Goal: Register for event/course

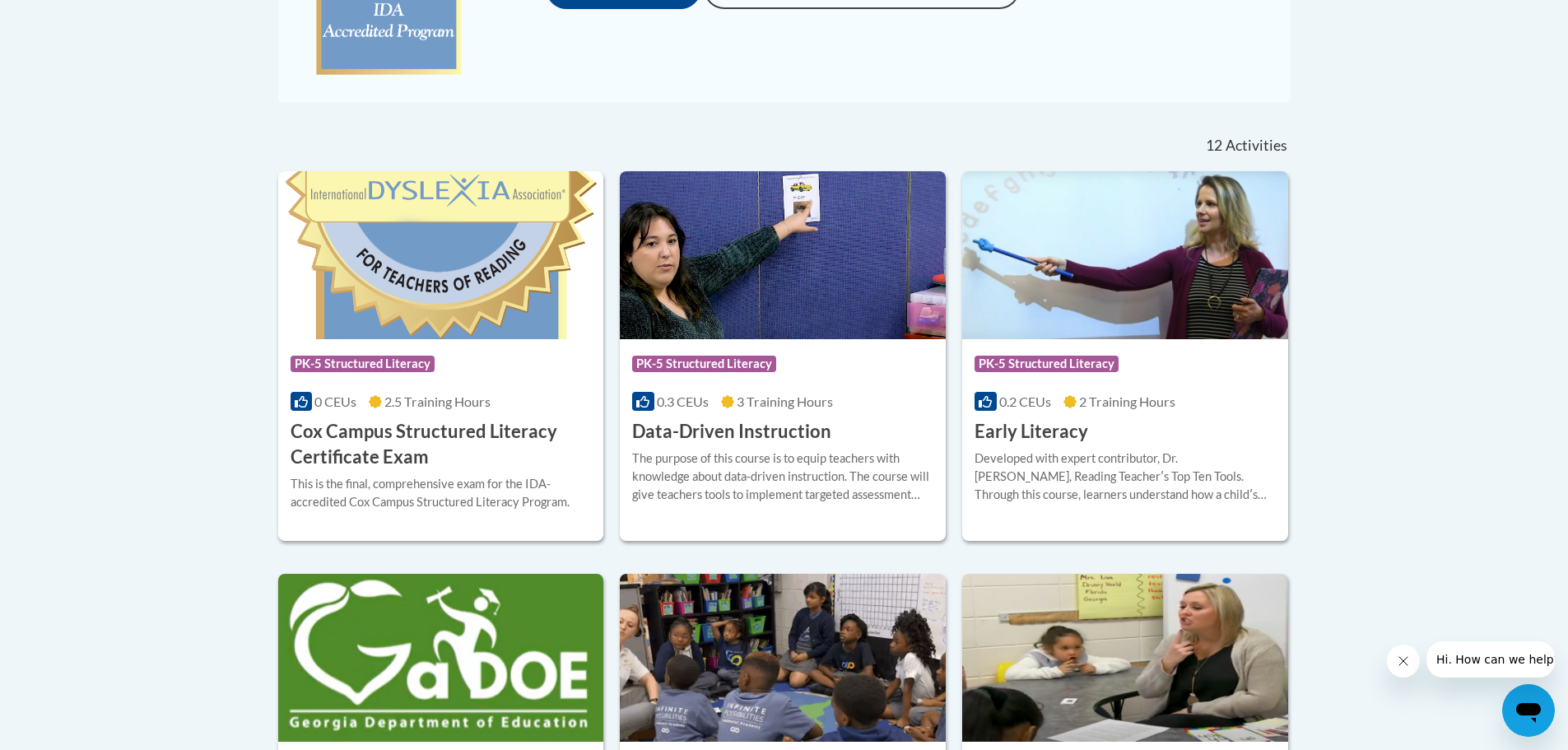
scroll to position [577, 0]
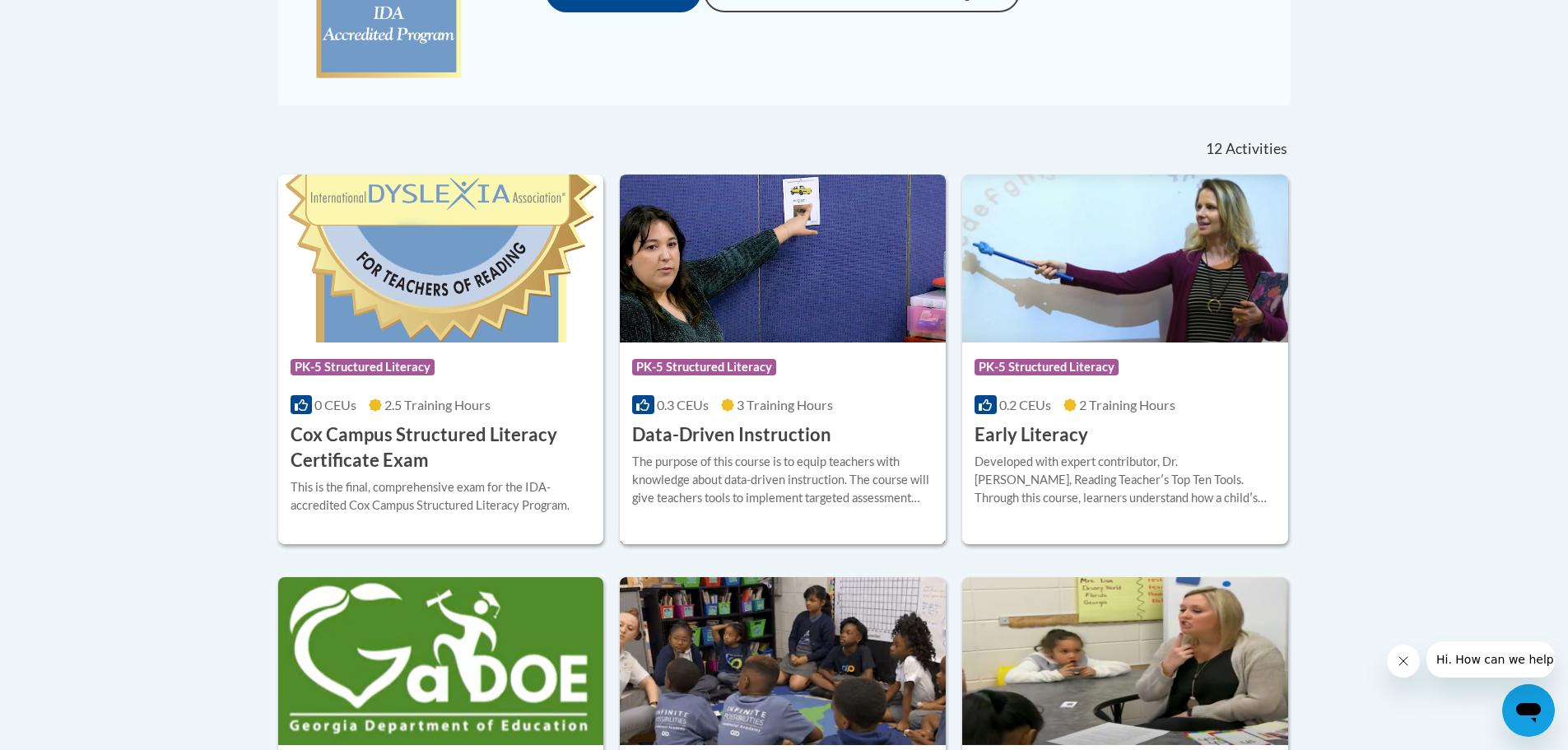
click at [727, 439] on h3 "Data-Driven Instruction" at bounding box center [731, 435] width 199 height 25
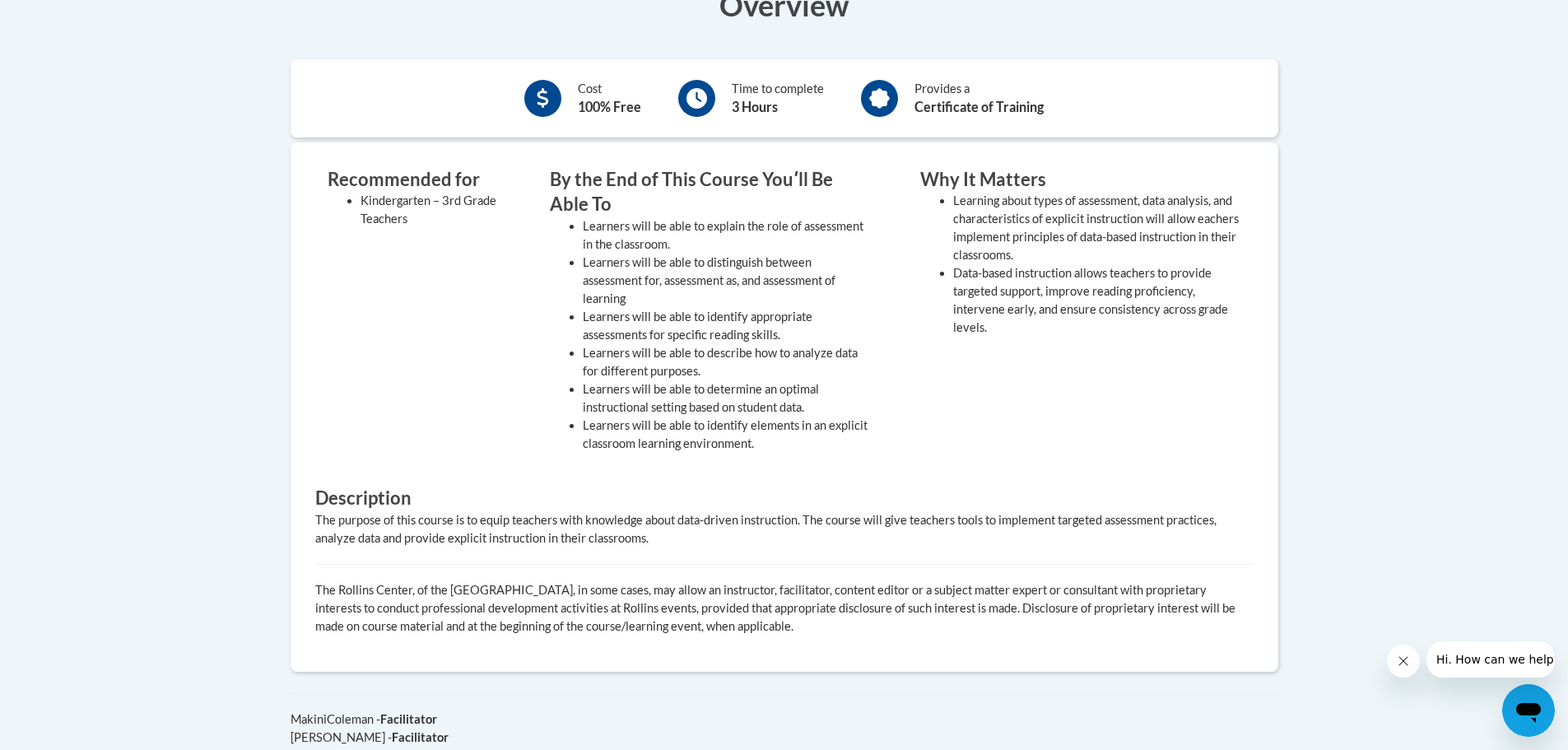
scroll to position [659, 0]
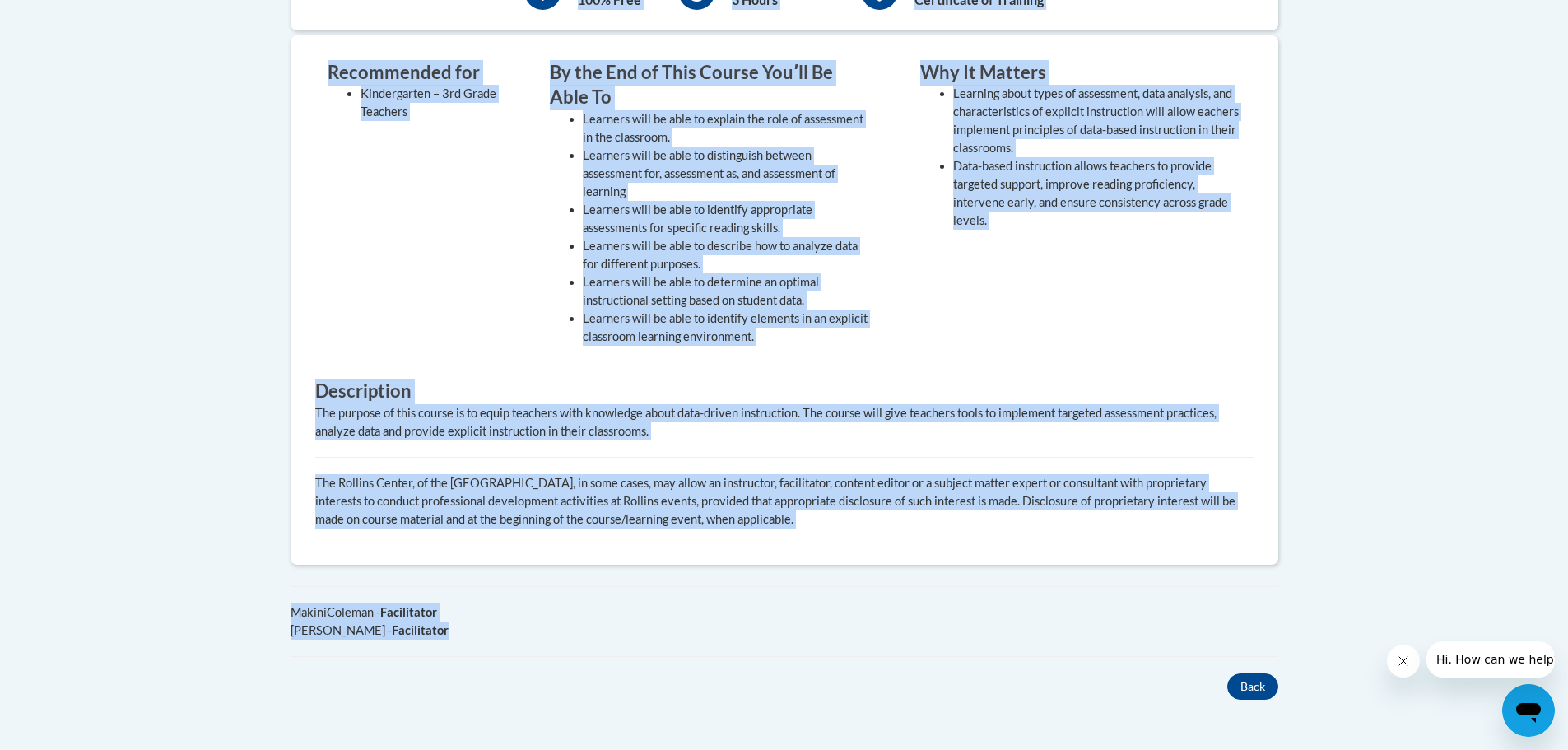
drag, startPoint x: 291, startPoint y: 223, endPoint x: 1083, endPoint y: 639, distance: 894.6
click at [1083, 639] on body "This site uses cookies to help improve your learning experience. By continuing …" at bounding box center [784, 205] width 1568 height 1730
copy body "Data-Driven Instruction The purpose of this course is to equip teachers with kn…"
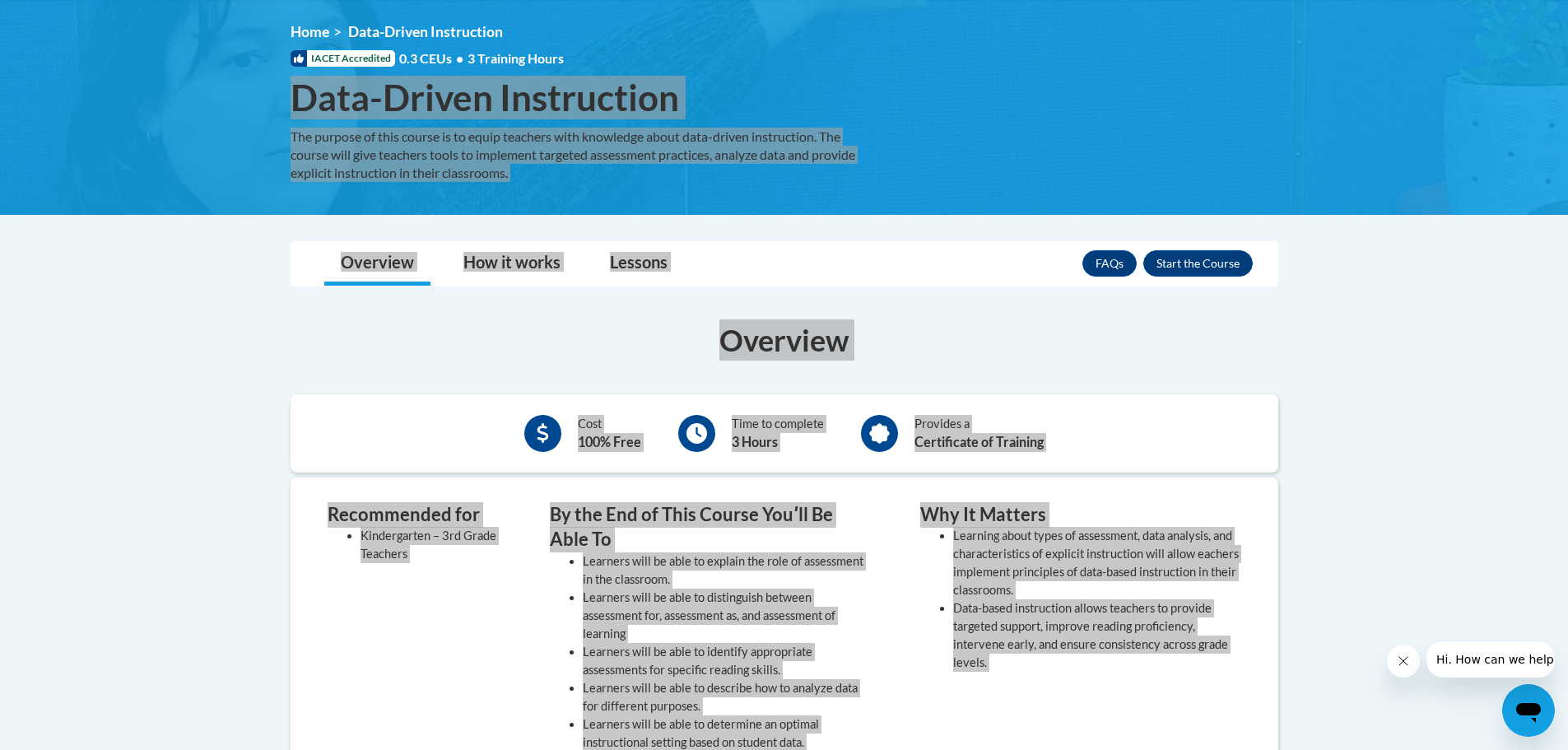
scroll to position [247, 0]
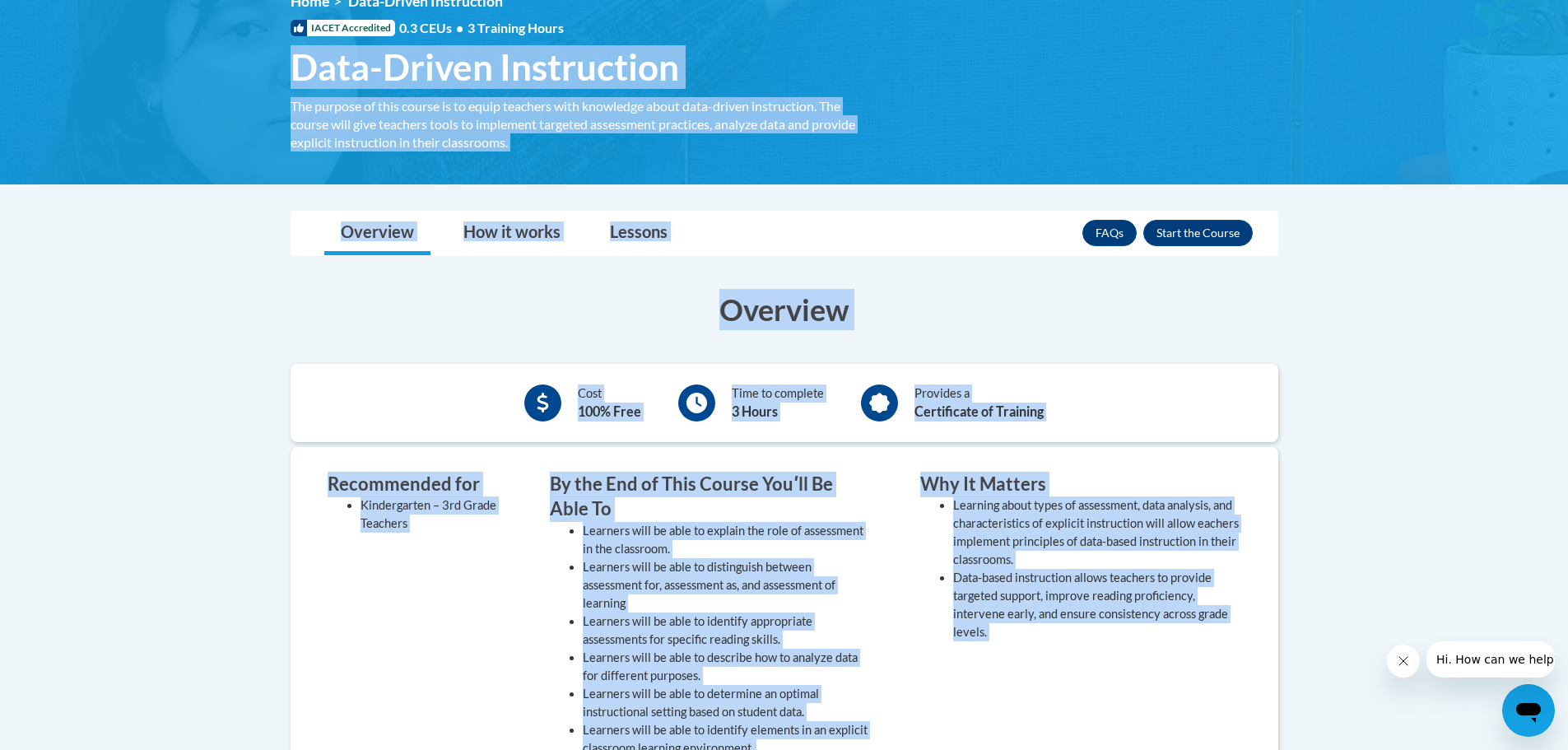
click at [1042, 279] on div "Overview Cost 100% Free Time to complete 3 Hours Provides a Certificate of Trai…" at bounding box center [784, 692] width 1012 height 839
click at [1041, 289] on div "Overview Cost 100% Free Time to complete 3 Hours Provides a Certificate of Trai…" at bounding box center [784, 692] width 1012 height 839
click at [982, 529] on li "Learning about types of assessment, data analysis, and characteristics of expli…" at bounding box center [1097, 533] width 288 height 72
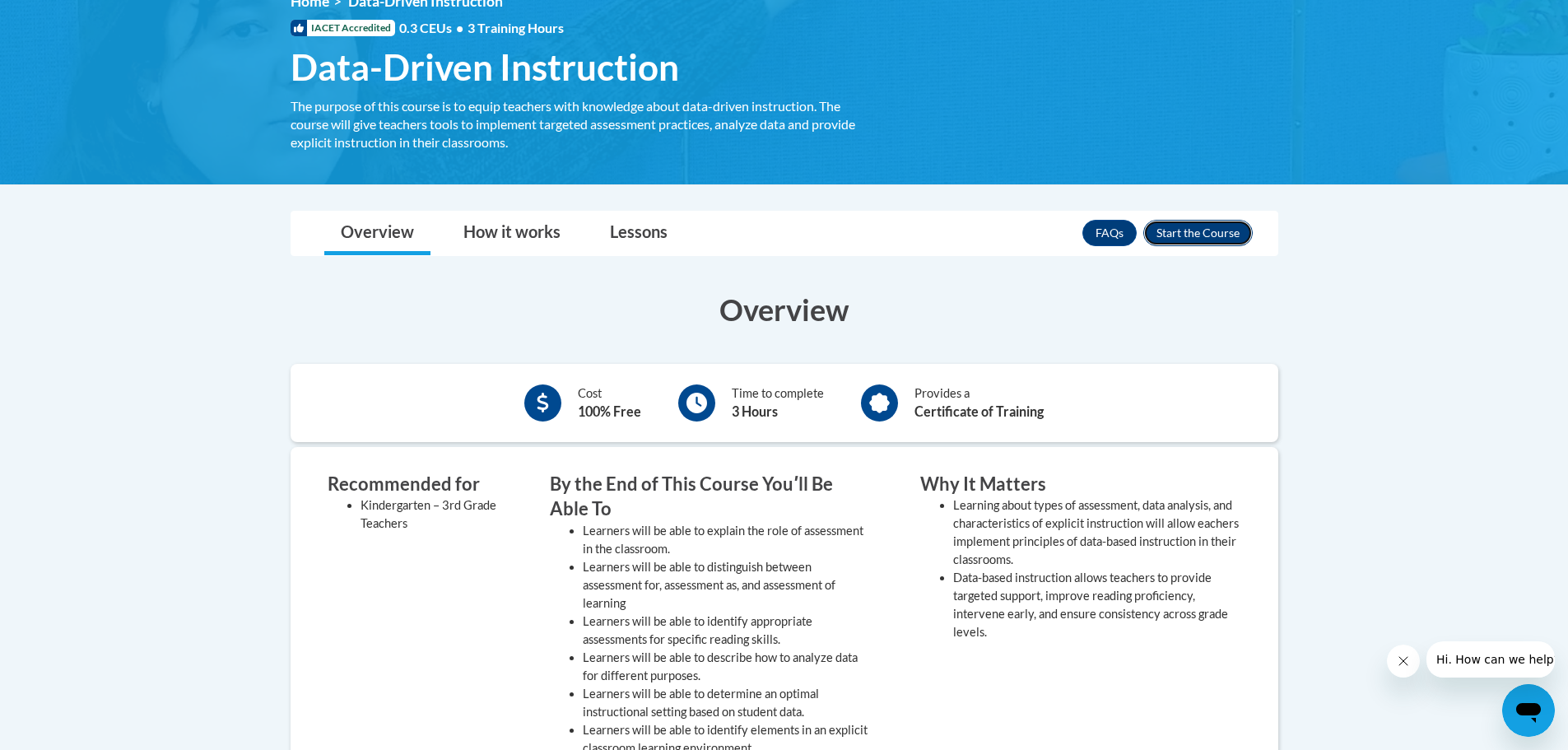
click at [1184, 229] on button "Enroll" at bounding box center [1198, 232] width 109 height 26
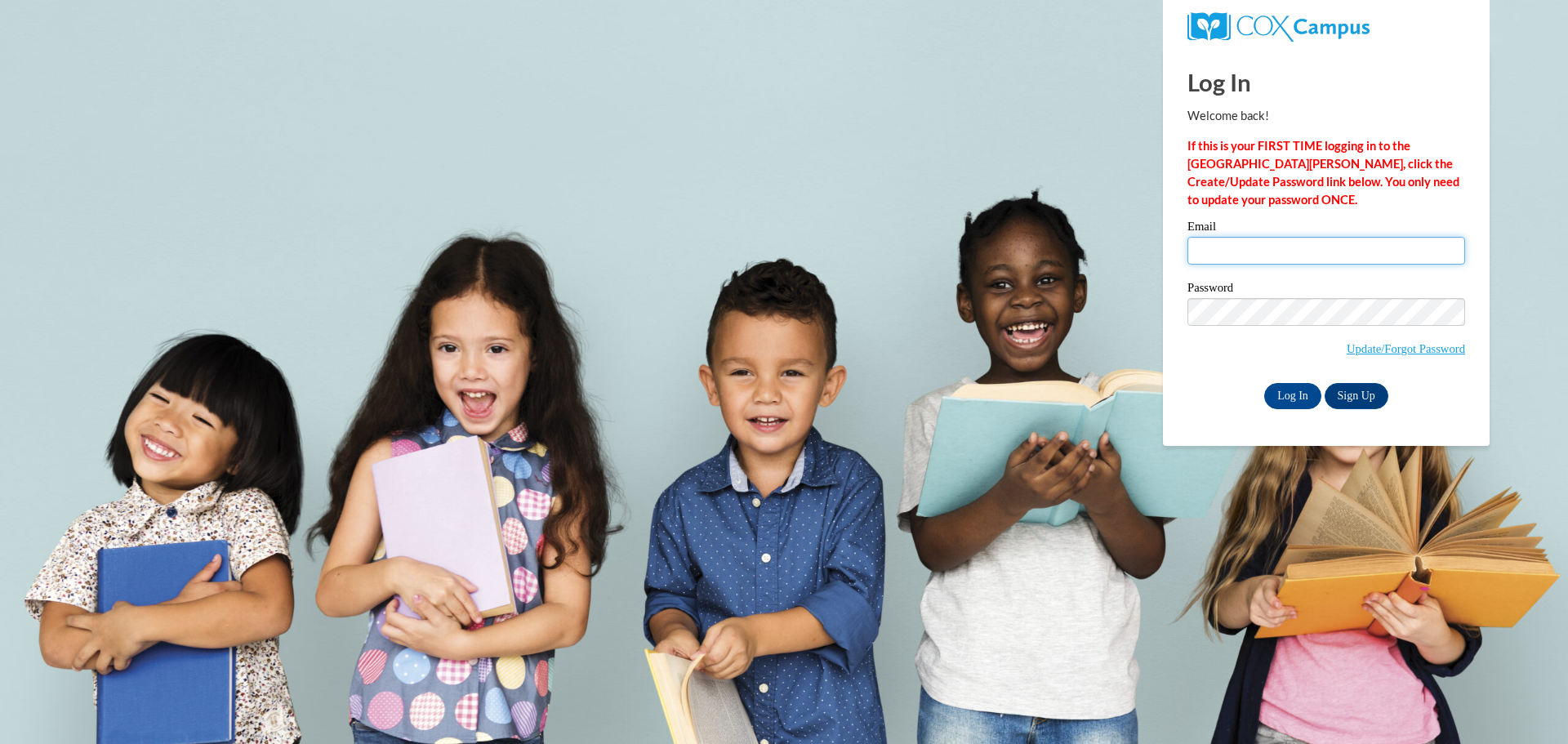
click at [1206, 254] on input "Email" at bounding box center [1327, 251] width 278 height 28
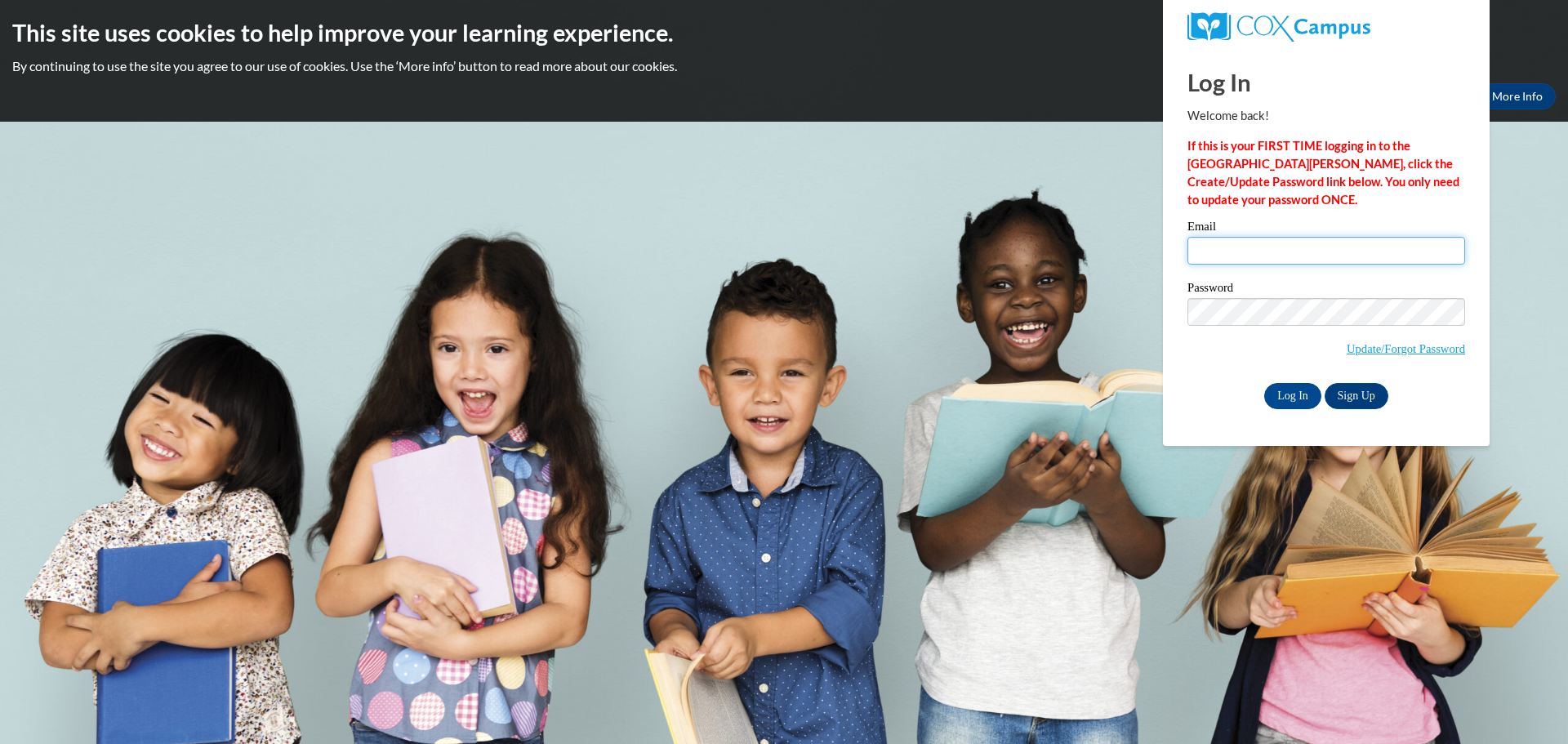
type input "[EMAIL_ADDRESS][DOMAIN_NAME]"
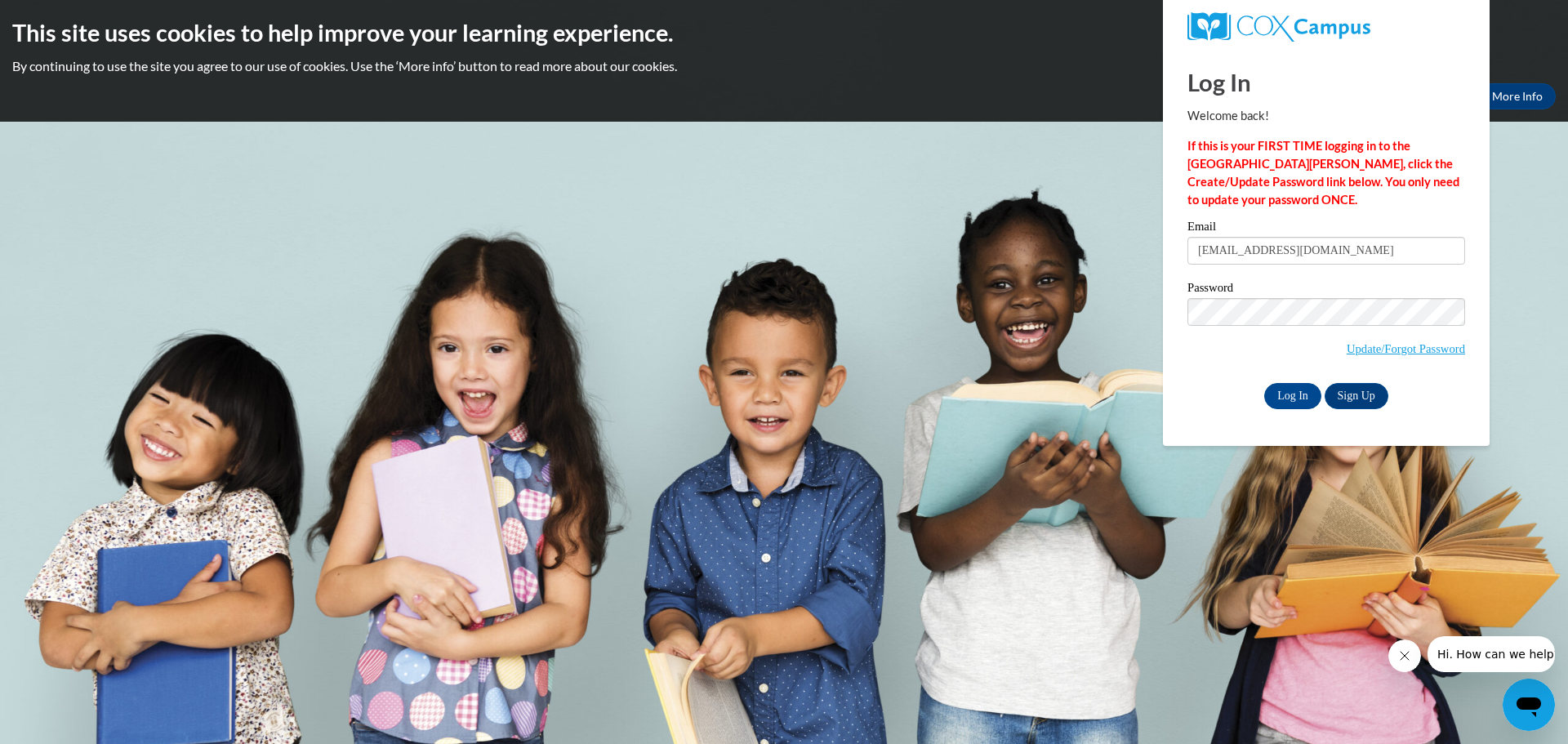
click at [1264, 383] on input "Log In" at bounding box center [1292, 396] width 57 height 26
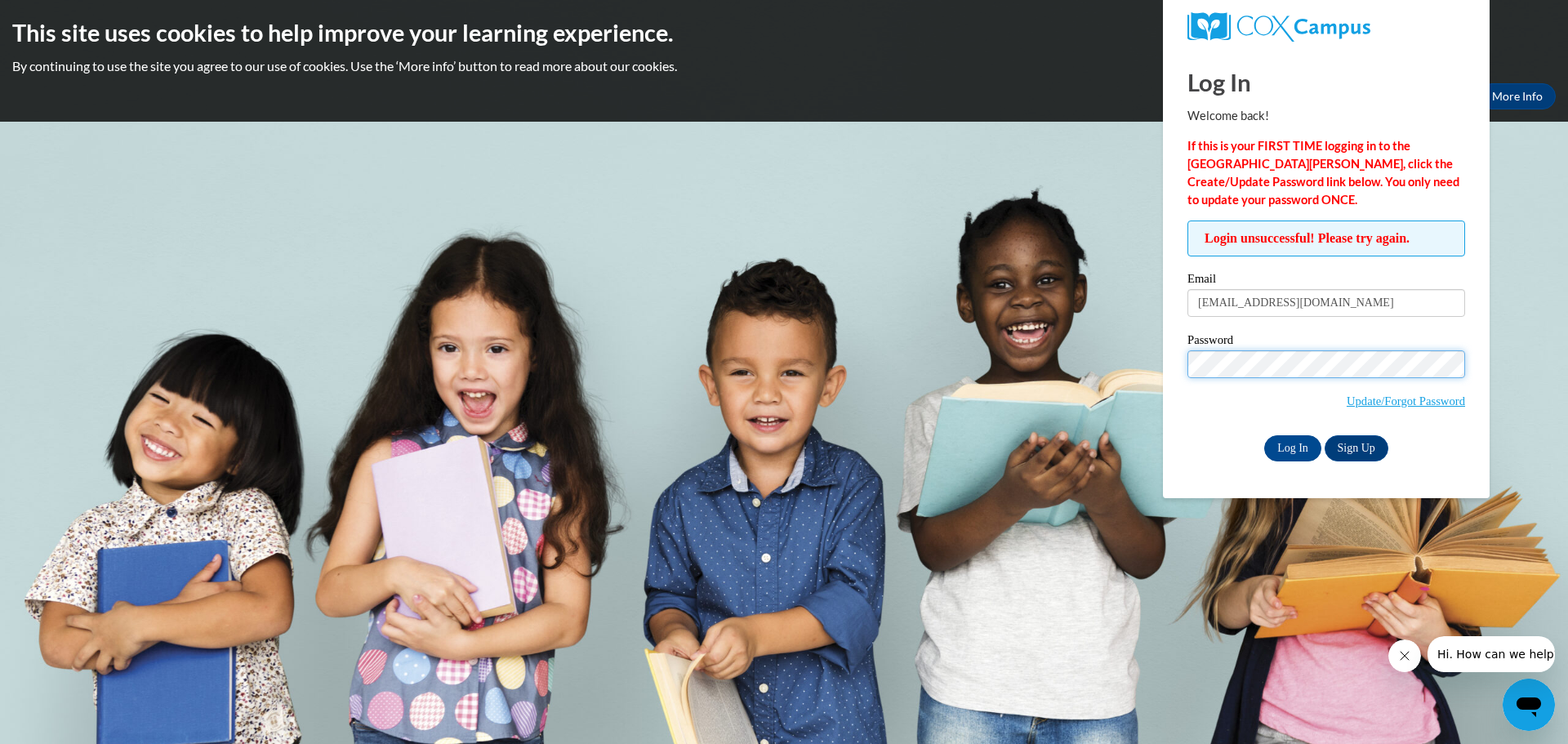
click at [1264, 435] on input "Log In" at bounding box center [1292, 448] width 57 height 26
click at [1383, 311] on input "[EMAIL_ADDRESS][DOMAIN_NAME]" at bounding box center [1327, 302] width 278 height 28
type input "j"
click at [1350, 303] on input "Email" at bounding box center [1327, 302] width 278 height 28
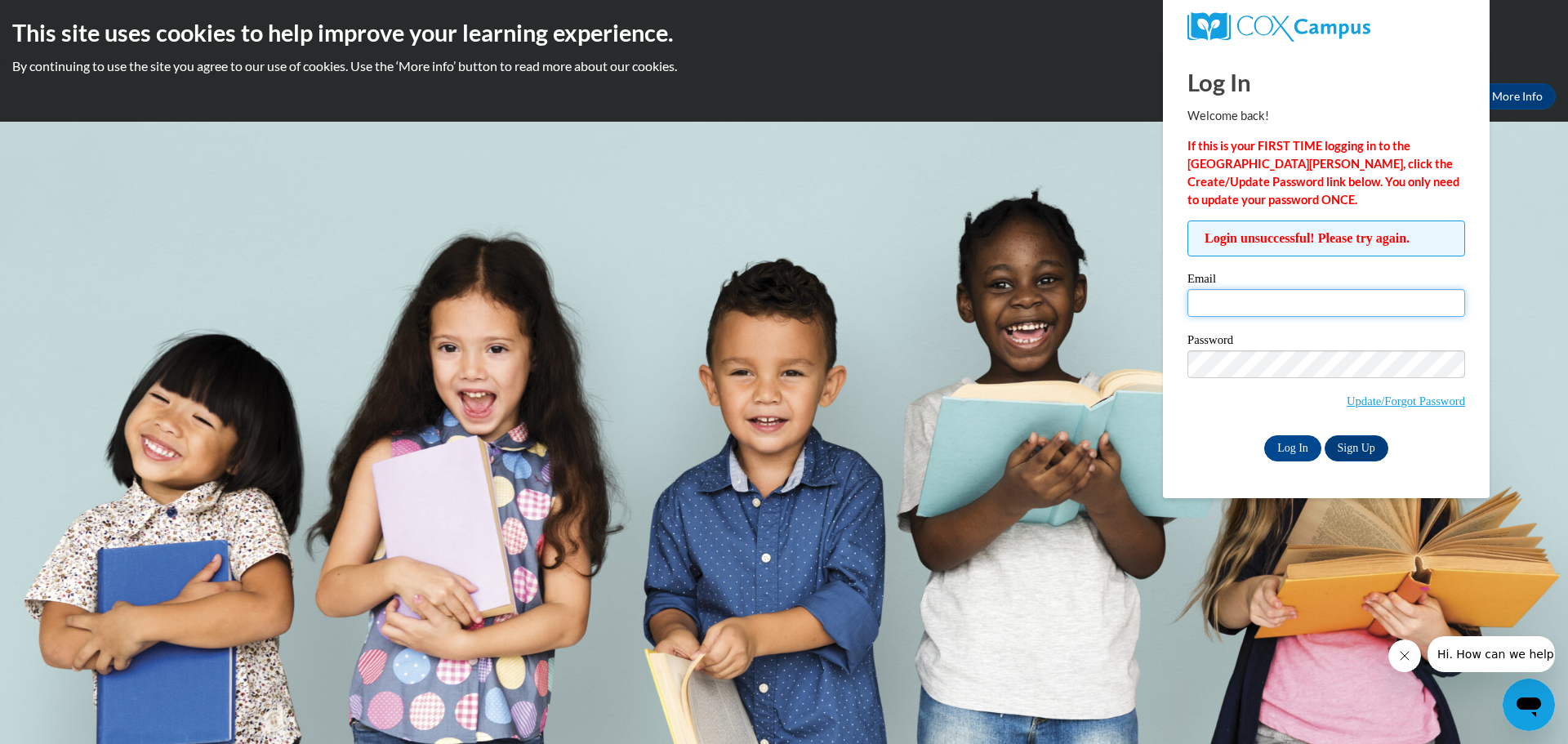
type input "[EMAIL_ADDRESS][DOMAIN_NAME]"
click at [1264, 435] on input "Log In" at bounding box center [1292, 448] width 57 height 26
drag, startPoint x: 1323, startPoint y: 302, endPoint x: 1151, endPoint y: 312, distance: 172.3
click at [1151, 312] on body "This site uses cookies to help improve your learning experience. By continuing …" at bounding box center [784, 372] width 1568 height 744
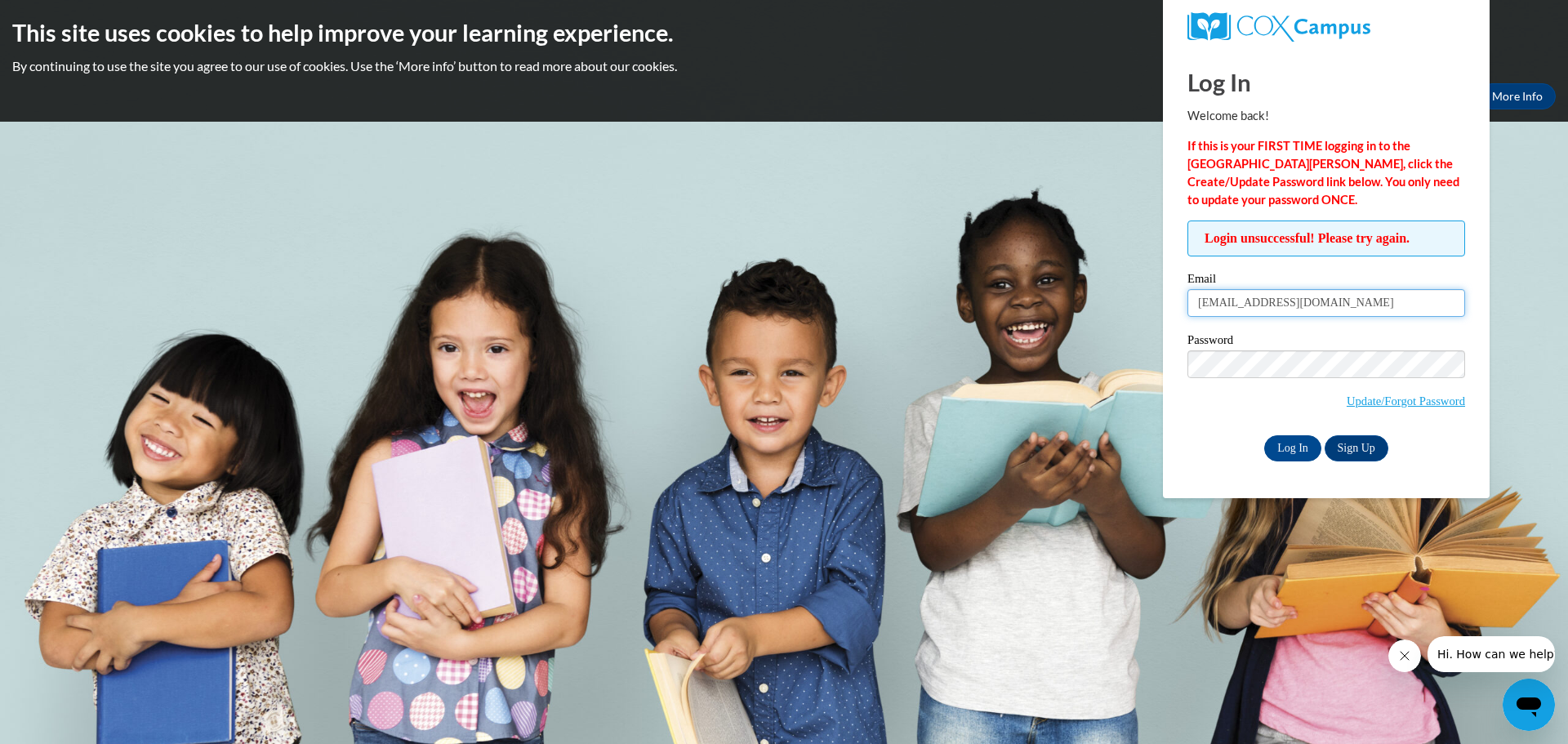
drag, startPoint x: 1267, startPoint y: 305, endPoint x: 1349, endPoint y: 301, distance: 82.1
click at [1349, 301] on input "btssmith6@gmail.com" at bounding box center [1327, 302] width 278 height 28
drag, startPoint x: 1333, startPoint y: 303, endPoint x: 1148, endPoint y: 304, distance: 185.0
click at [1148, 304] on body "This site uses cookies to help improve your learning experience. By continuing …" at bounding box center [784, 372] width 1568 height 744
type input "[EMAIL_ADDRESS][DOMAIN_NAME]"
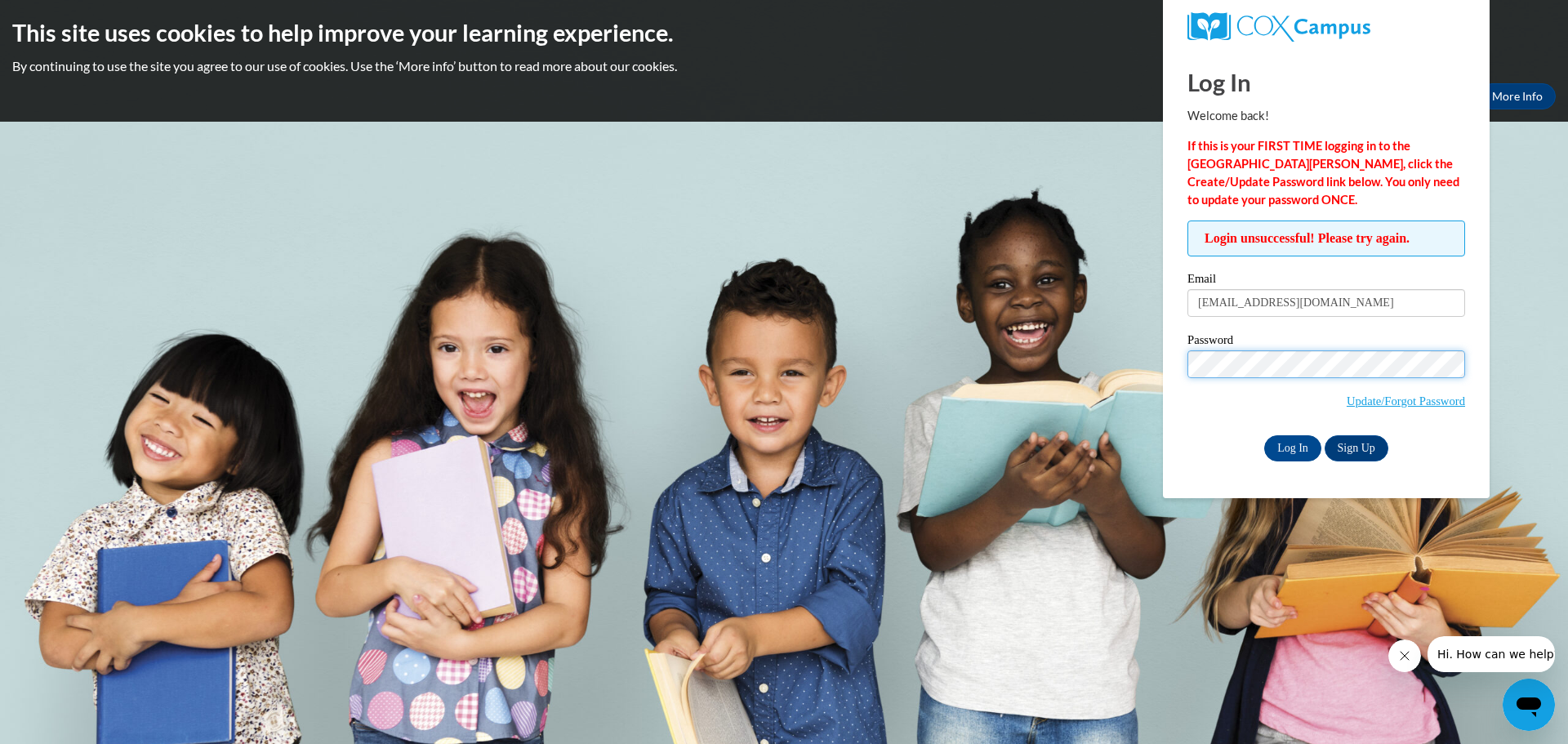
click at [1264, 435] on input "Log In" at bounding box center [1292, 448] width 57 height 26
click at [1226, 377] on span "Update/Forgot Password" at bounding box center [1327, 384] width 278 height 68
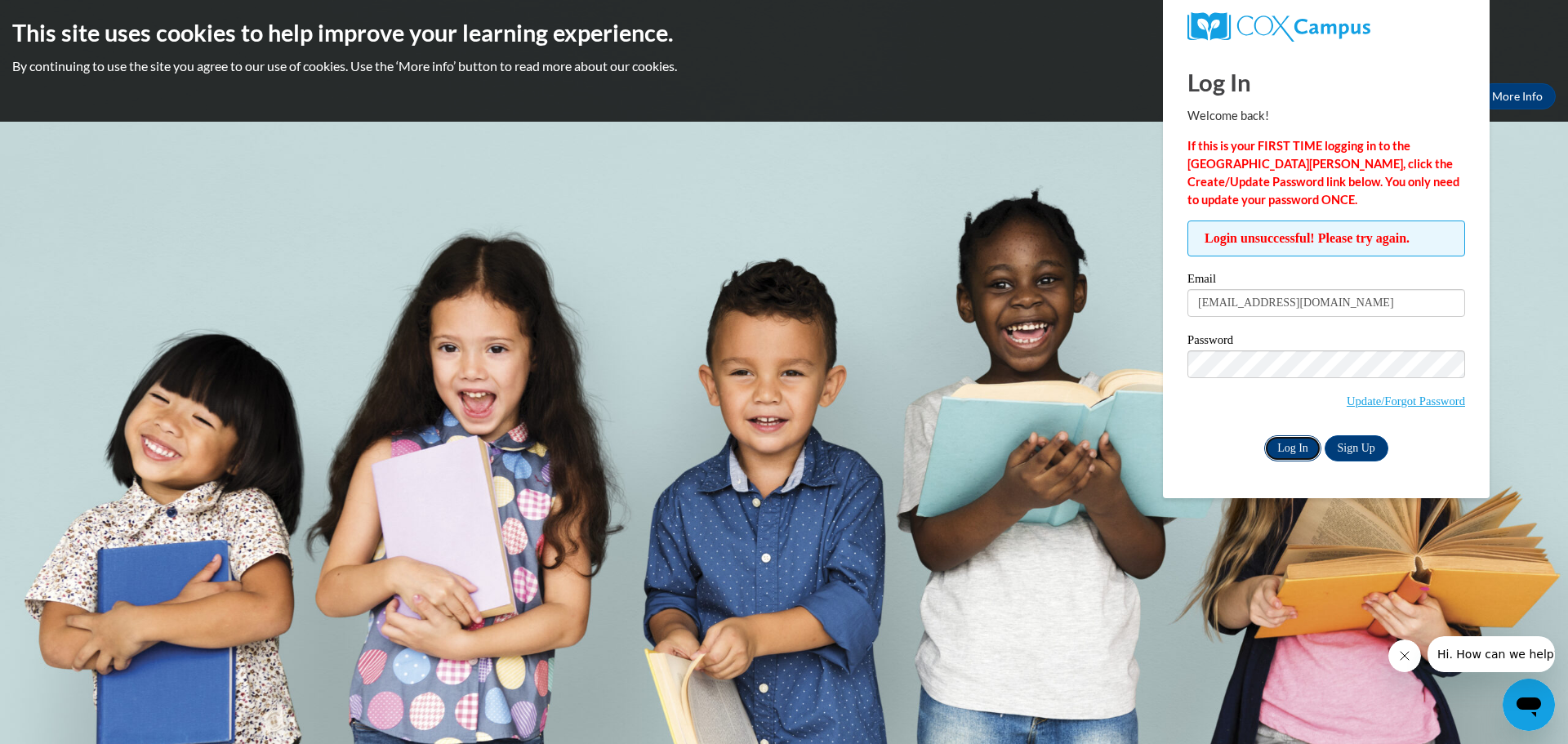
click at [1295, 446] on input "Log In" at bounding box center [1292, 448] width 57 height 26
click at [1264, 435] on input "Log In" at bounding box center [1292, 448] width 57 height 26
drag, startPoint x: 1378, startPoint y: 299, endPoint x: 1176, endPoint y: 300, distance: 202.0
click at [1176, 300] on div "Login unsuccessful! Please try again. Please enter your email! Please enter you…" at bounding box center [1327, 341] width 302 height 240
type input "jwhyte8@students.kennesaw.edu"
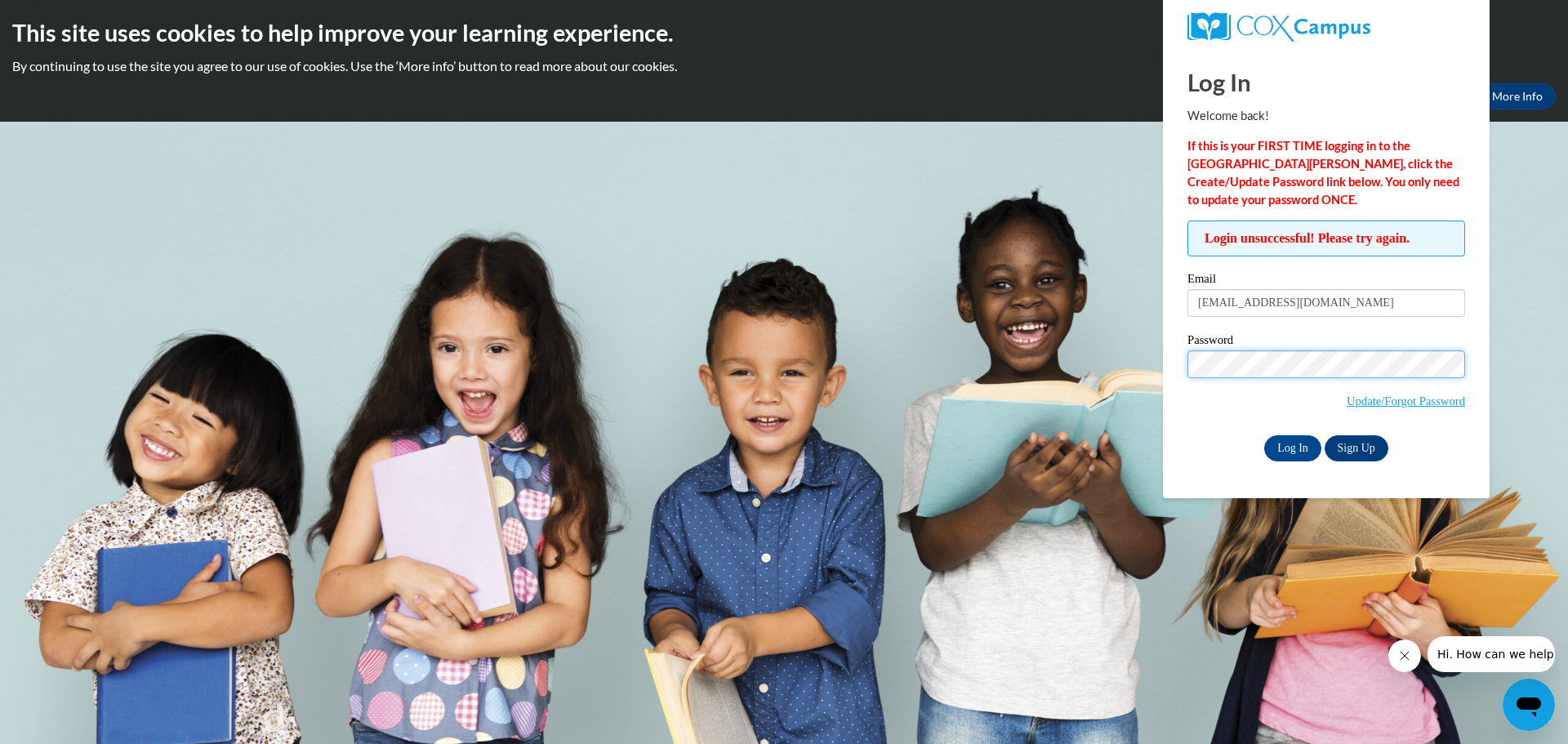
click at [1264, 435] on input "Log In" at bounding box center [1292, 448] width 57 height 26
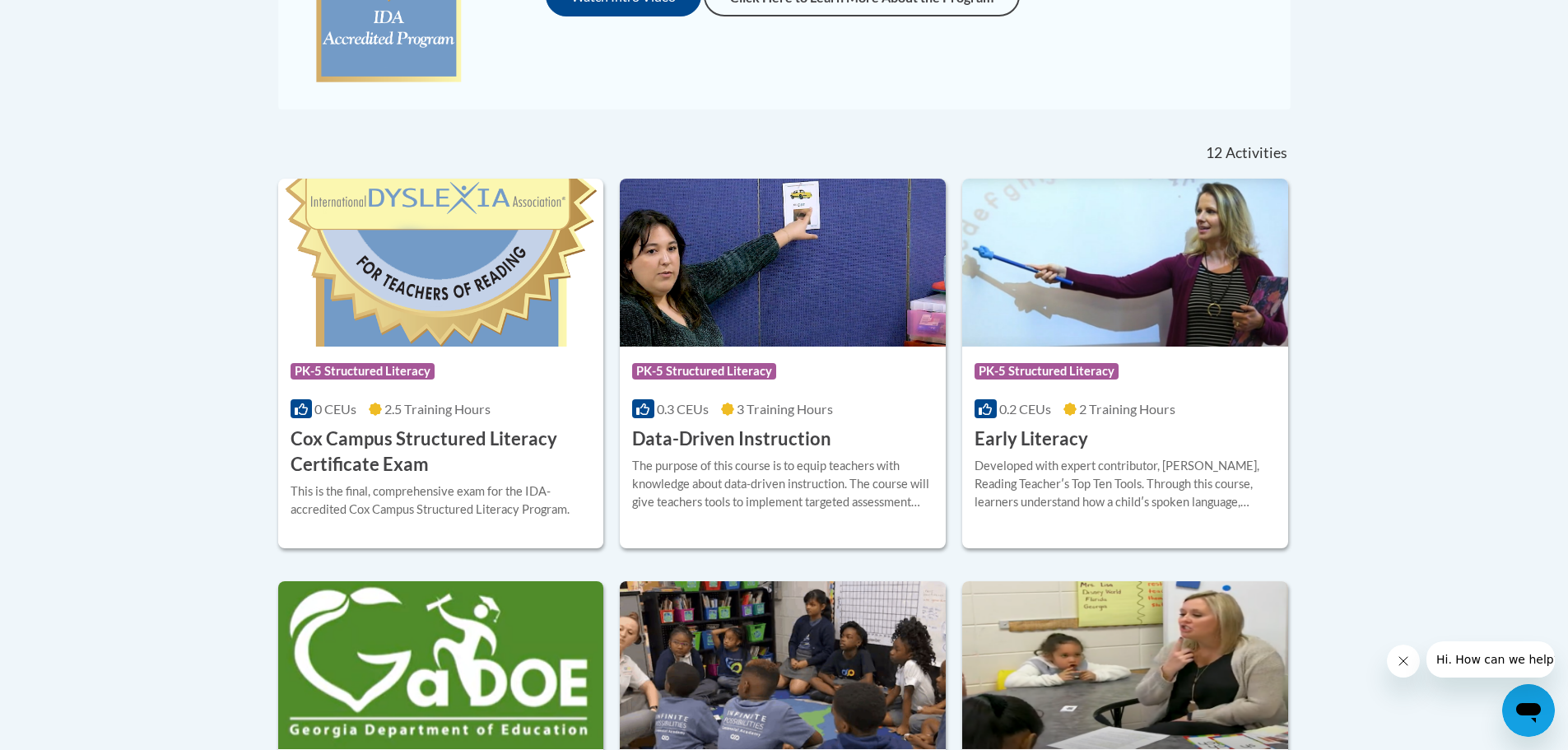
scroll to position [577, 0]
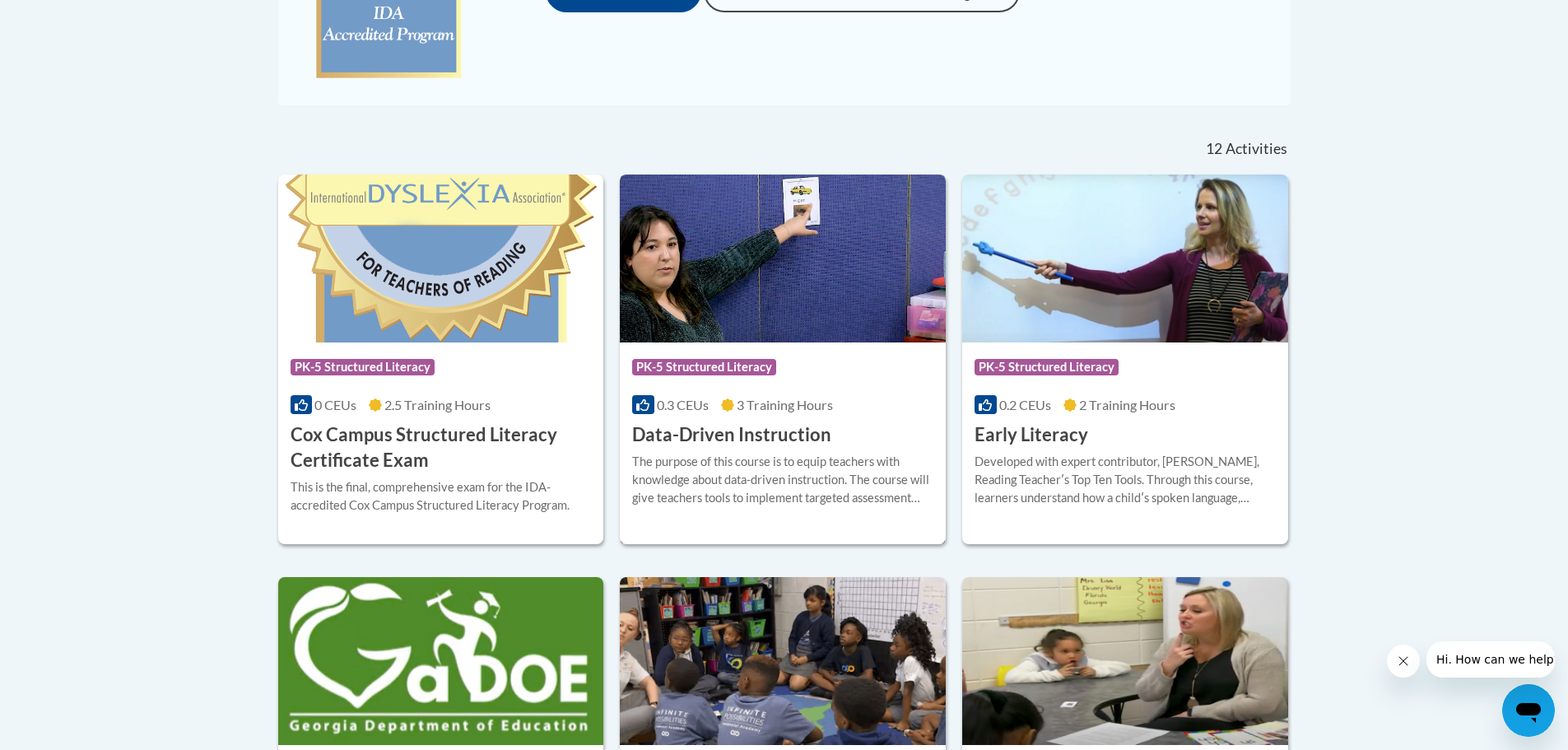
click at [771, 442] on h3 "Data-Driven Instruction" at bounding box center [731, 435] width 199 height 25
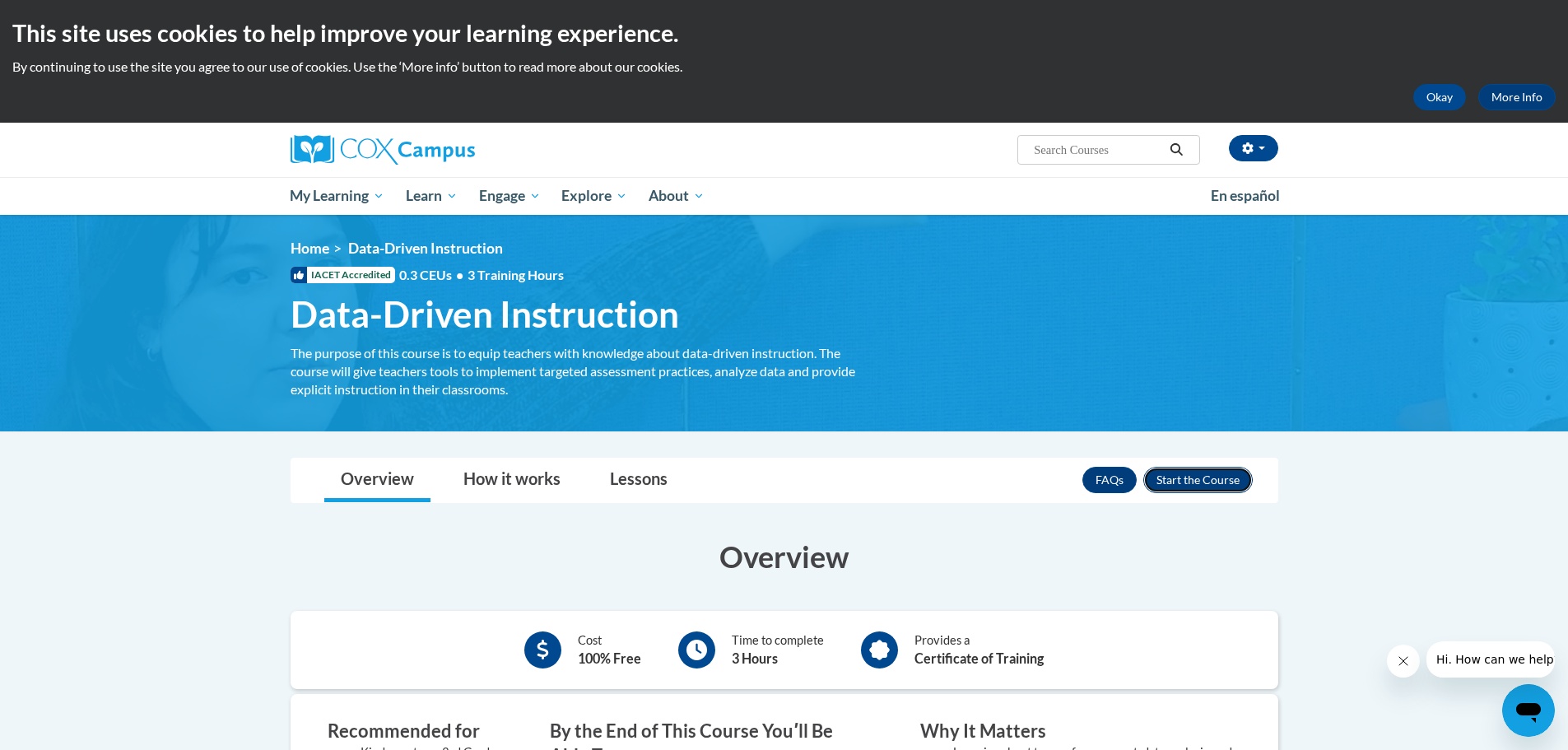
click at [1191, 483] on button "Enroll" at bounding box center [1198, 480] width 109 height 26
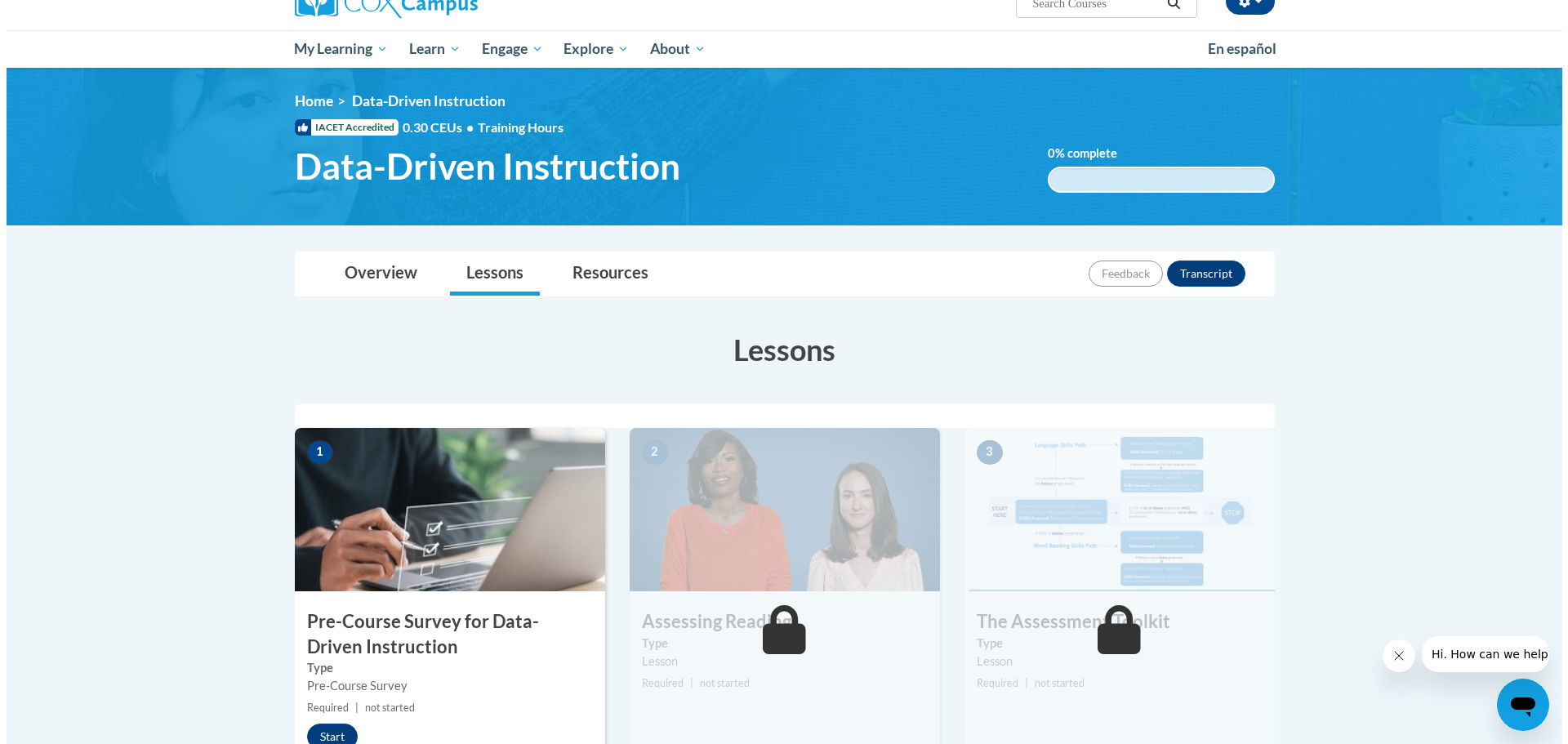
scroll to position [326, 0]
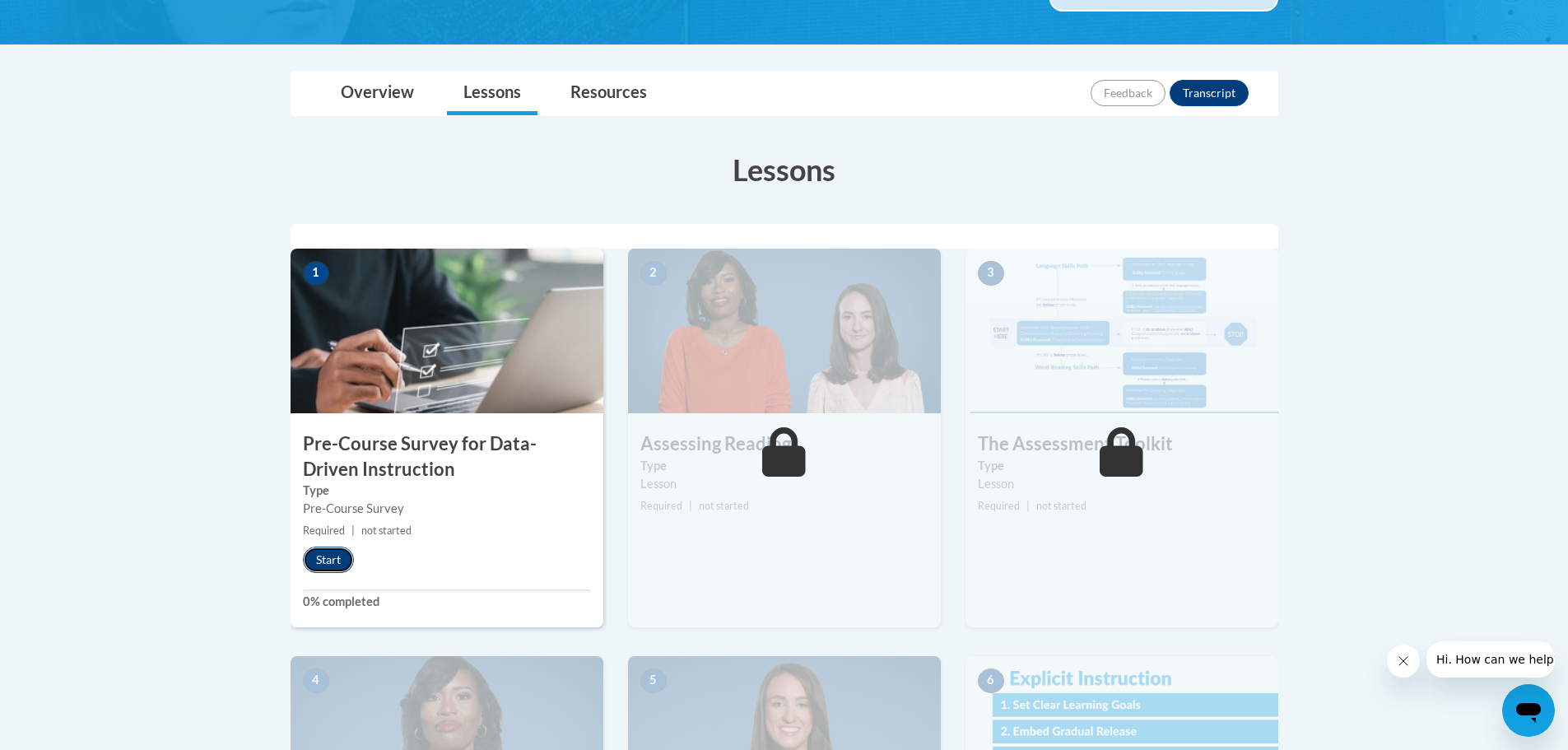
click at [329, 561] on button "Start" at bounding box center [328, 560] width 51 height 26
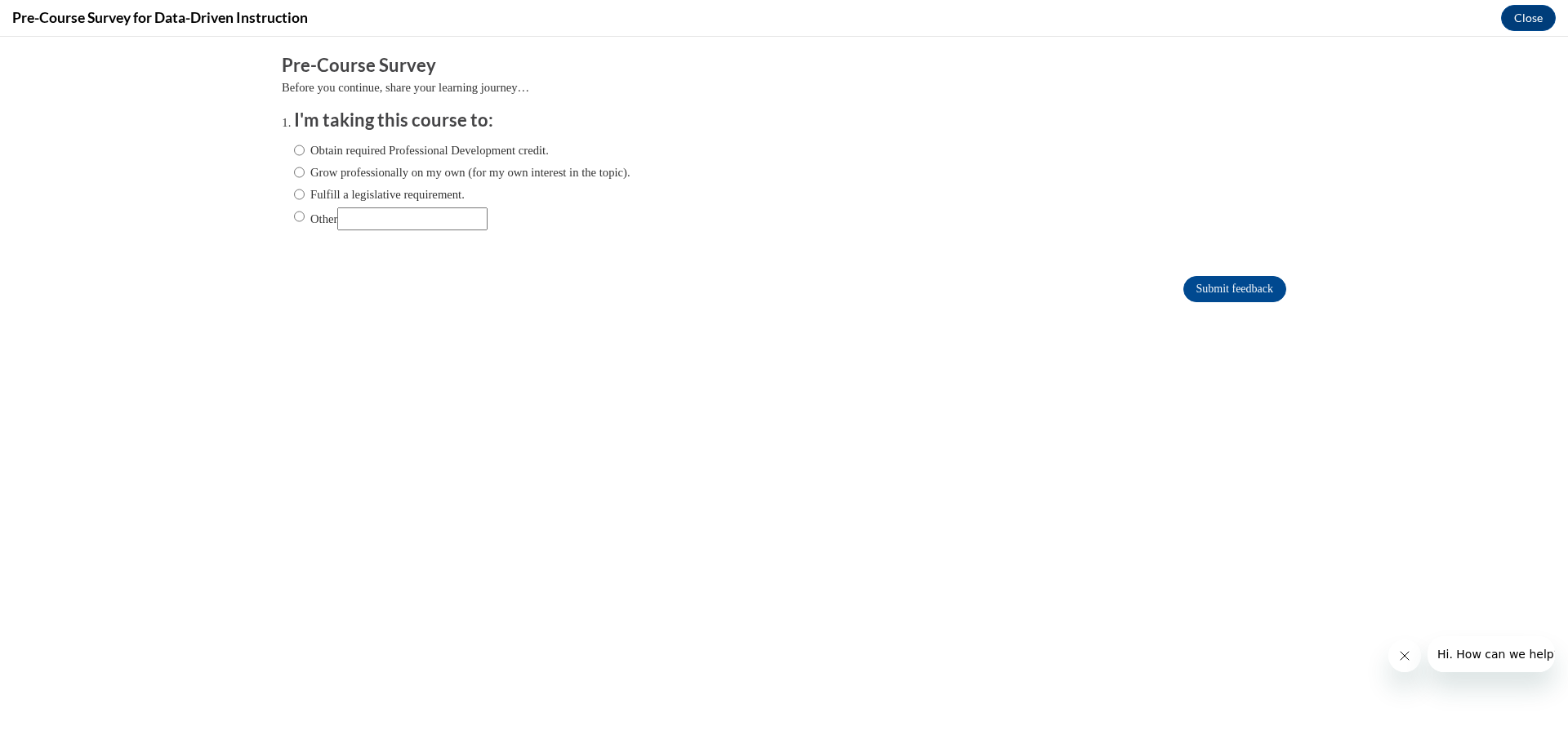
scroll to position [0, 0]
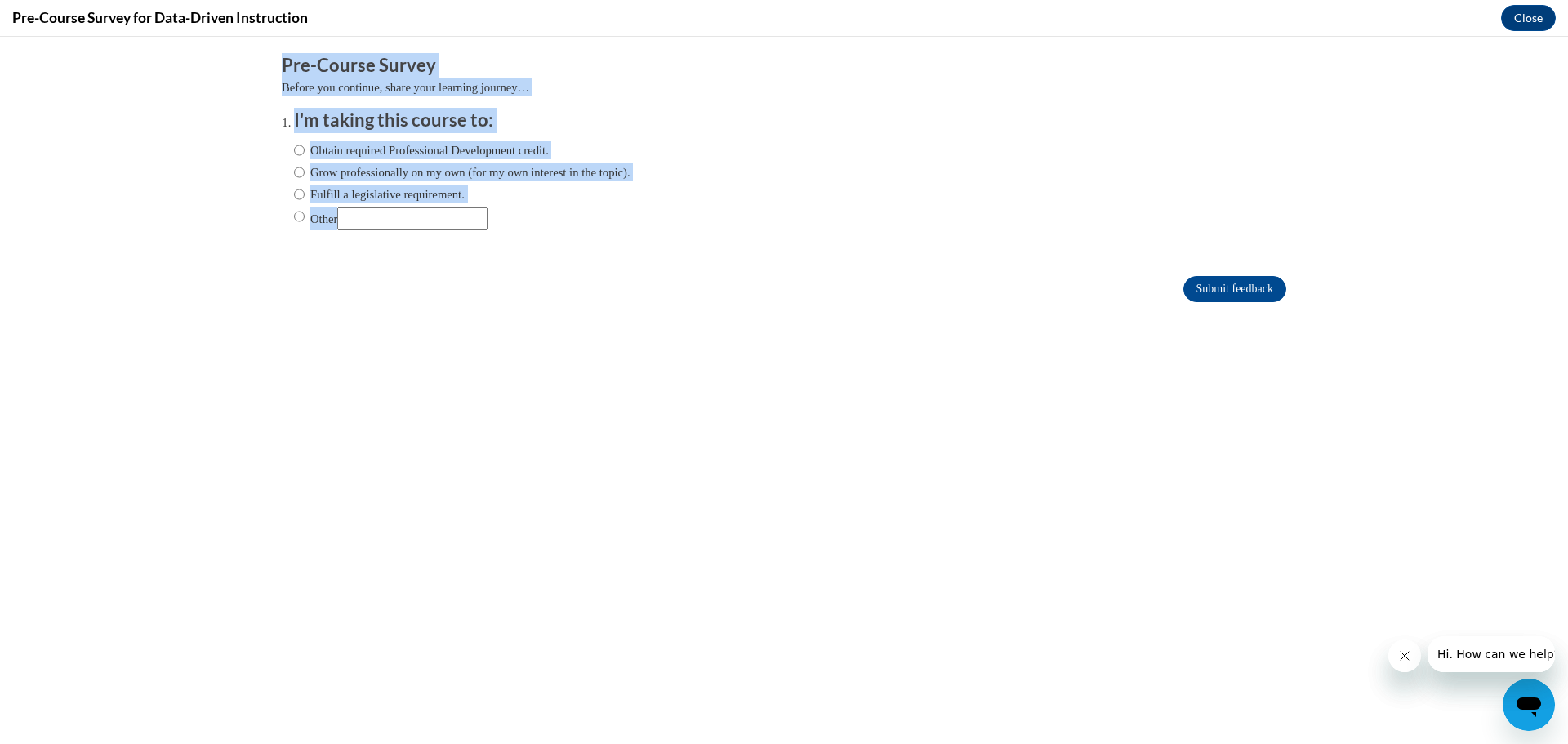
drag, startPoint x: 276, startPoint y: 58, endPoint x: 448, endPoint y: 251, distance: 258.5
click at [448, 251] on div "Pre-Course Survey Before you continue, share your learning journey… I'm taking …" at bounding box center [784, 154] width 1004 height 203
copy div "Pre-Course Survey Before you continue, share your learning journey… I'm taking …"
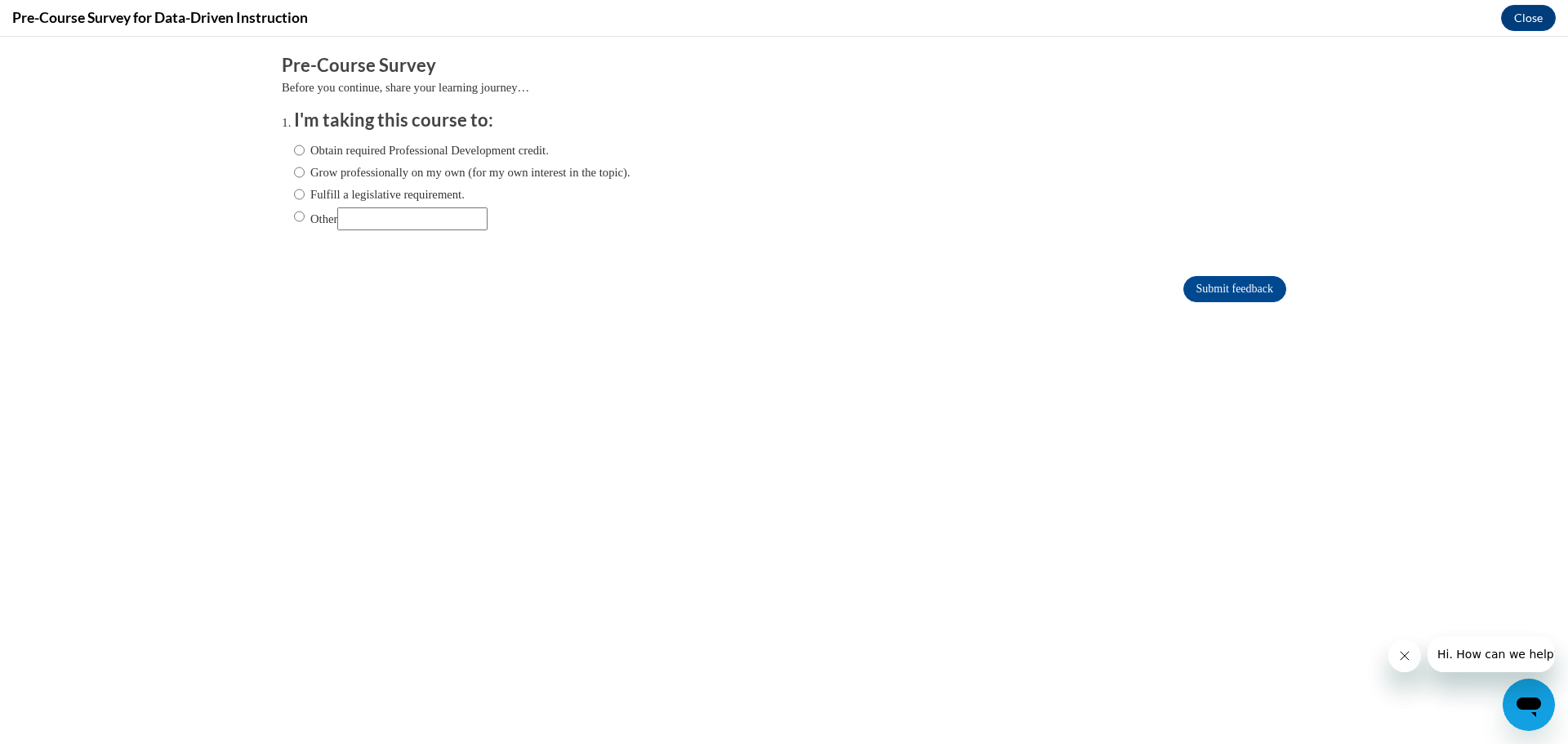
click at [626, 530] on body "Comments Pre-Course Survey Before you continue, share your learning journey… I'…" at bounding box center [784, 390] width 1568 height 707
click at [294, 147] on input "Obtain required Professional Development credit." at bounding box center [299, 150] width 11 height 18
radio input "true"
click at [1196, 293] on input "Submit feedback" at bounding box center [1235, 289] width 103 height 26
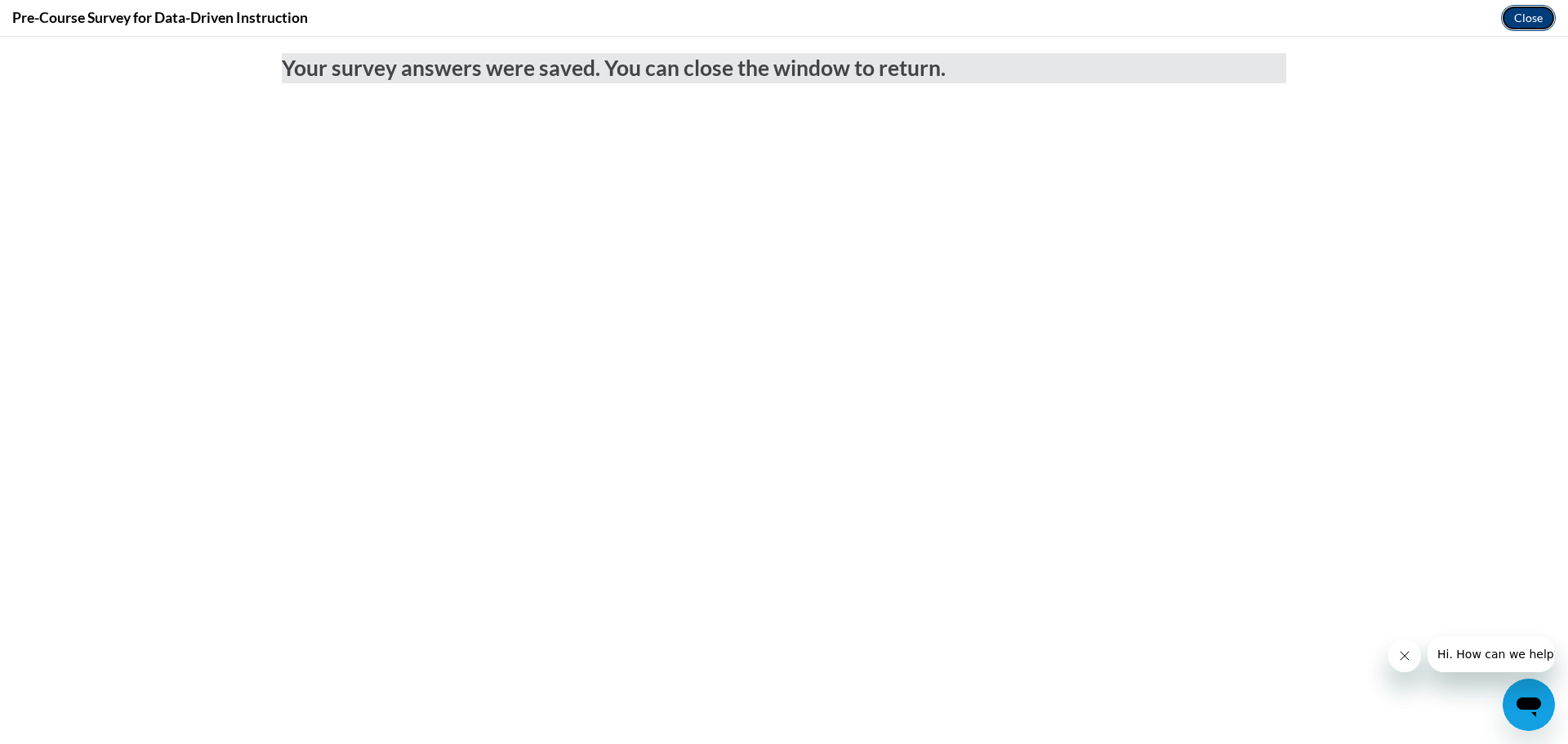
click at [1523, 16] on button "Close" at bounding box center [1529, 18] width 55 height 26
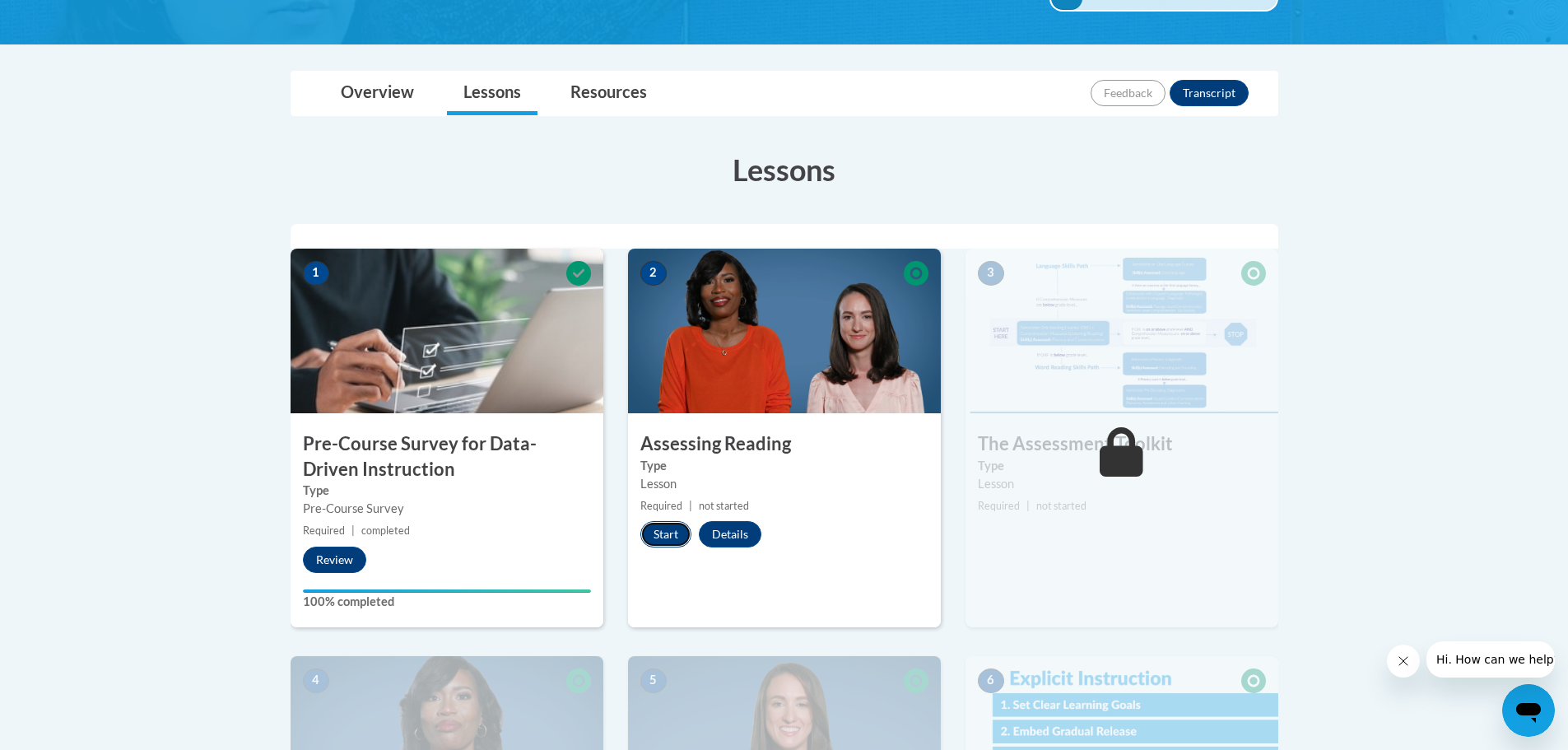
click at [665, 531] on button "Start" at bounding box center [665, 534] width 51 height 26
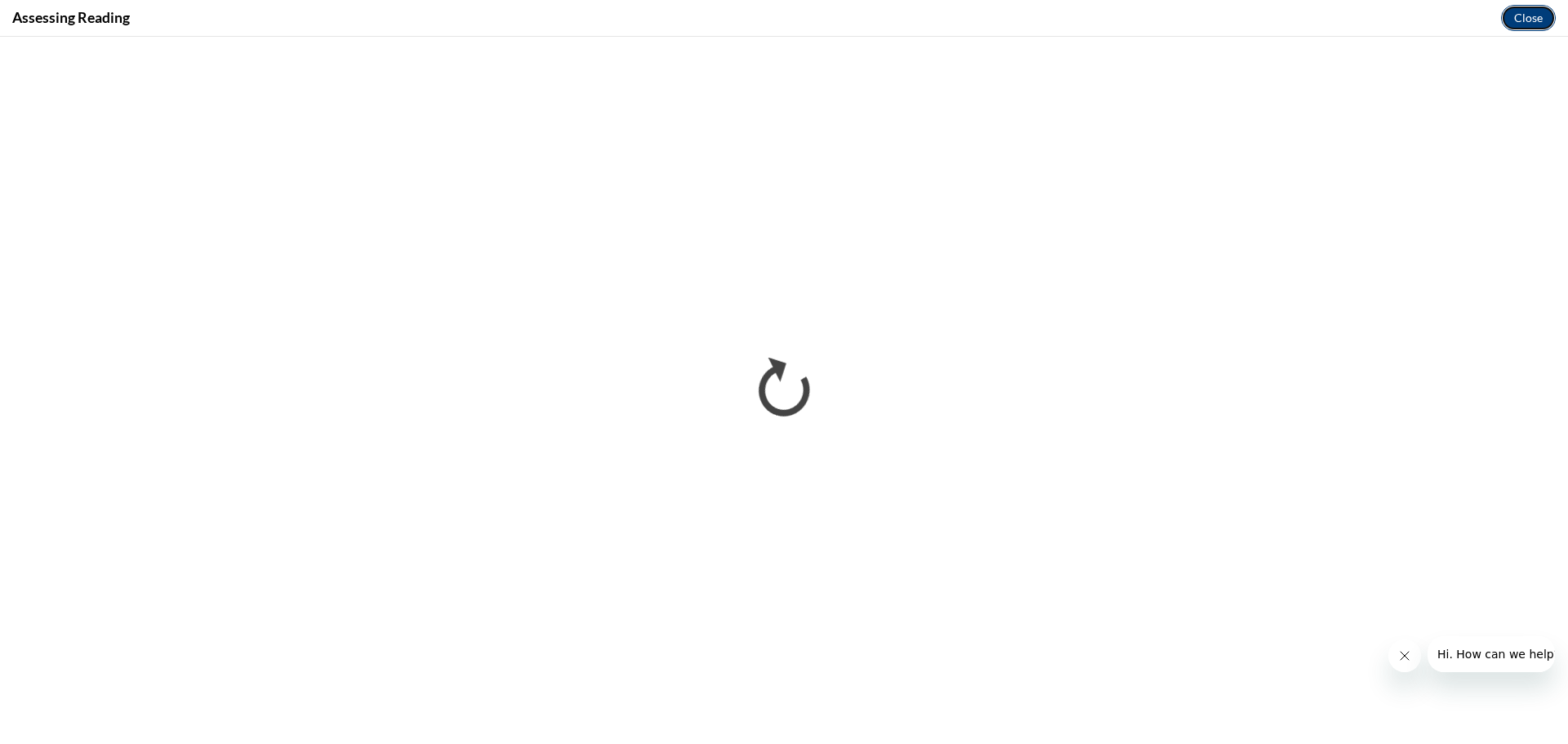
click at [1533, 19] on button "Close" at bounding box center [1529, 18] width 55 height 26
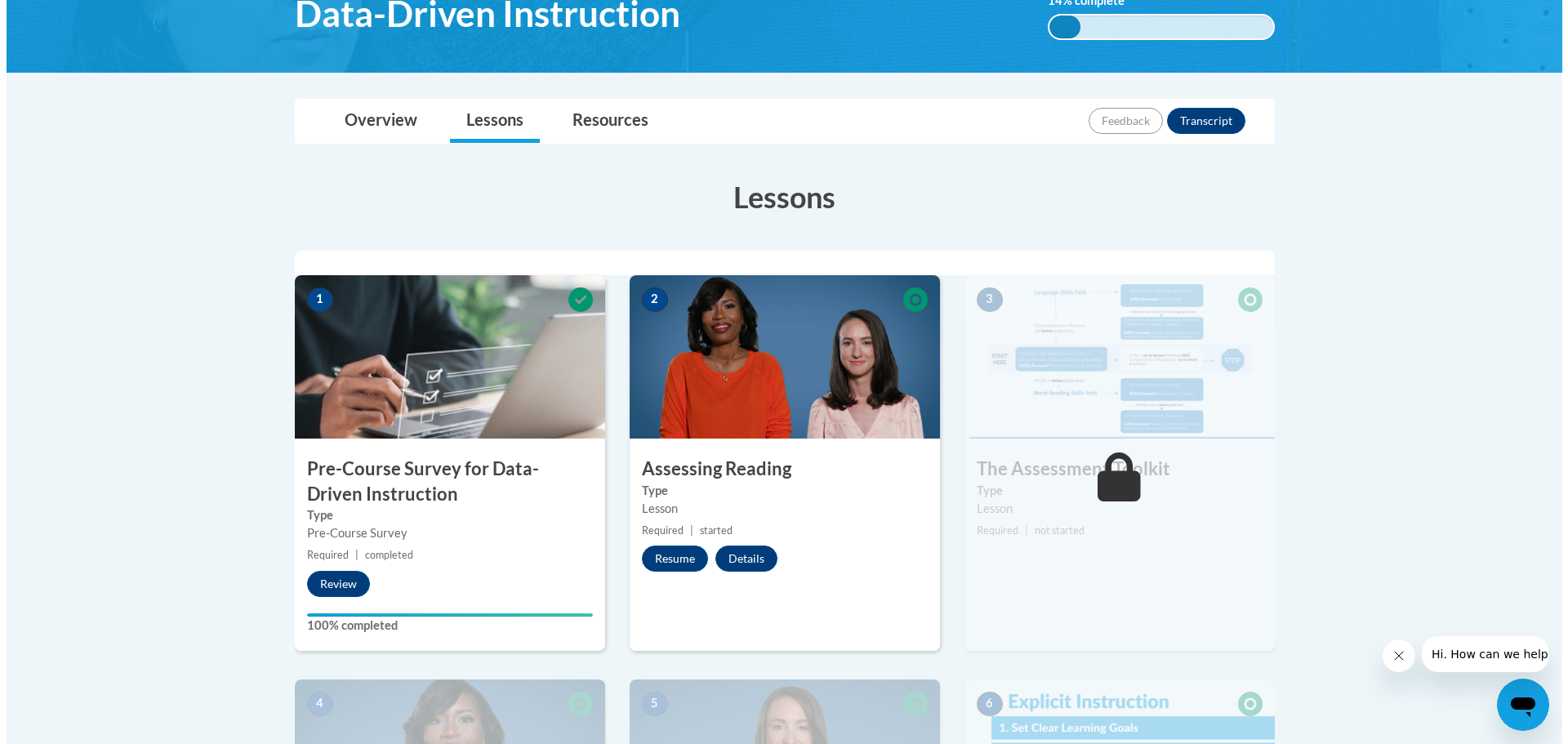
scroll to position [326, 0]
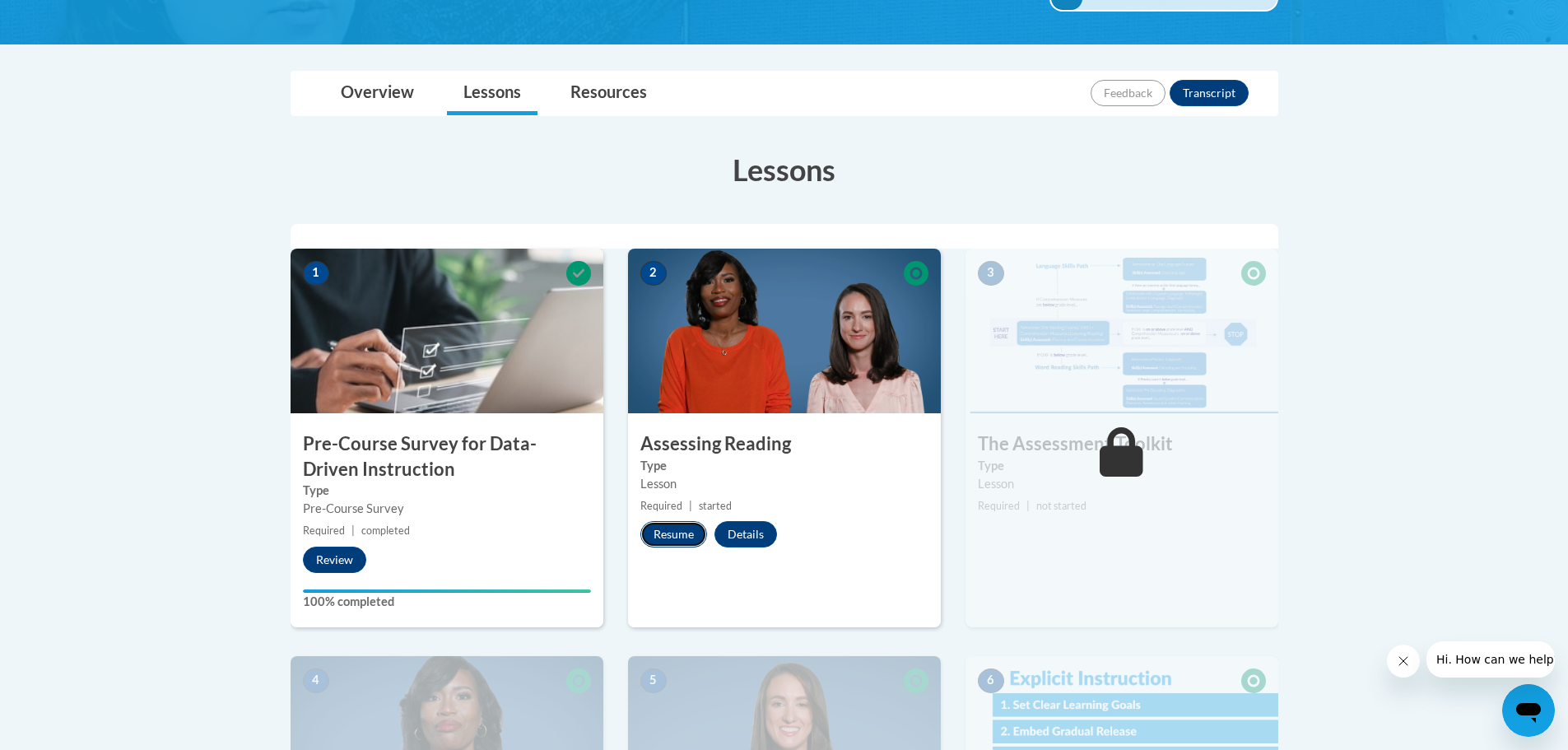
click at [682, 530] on button "Resume" at bounding box center [673, 534] width 66 height 26
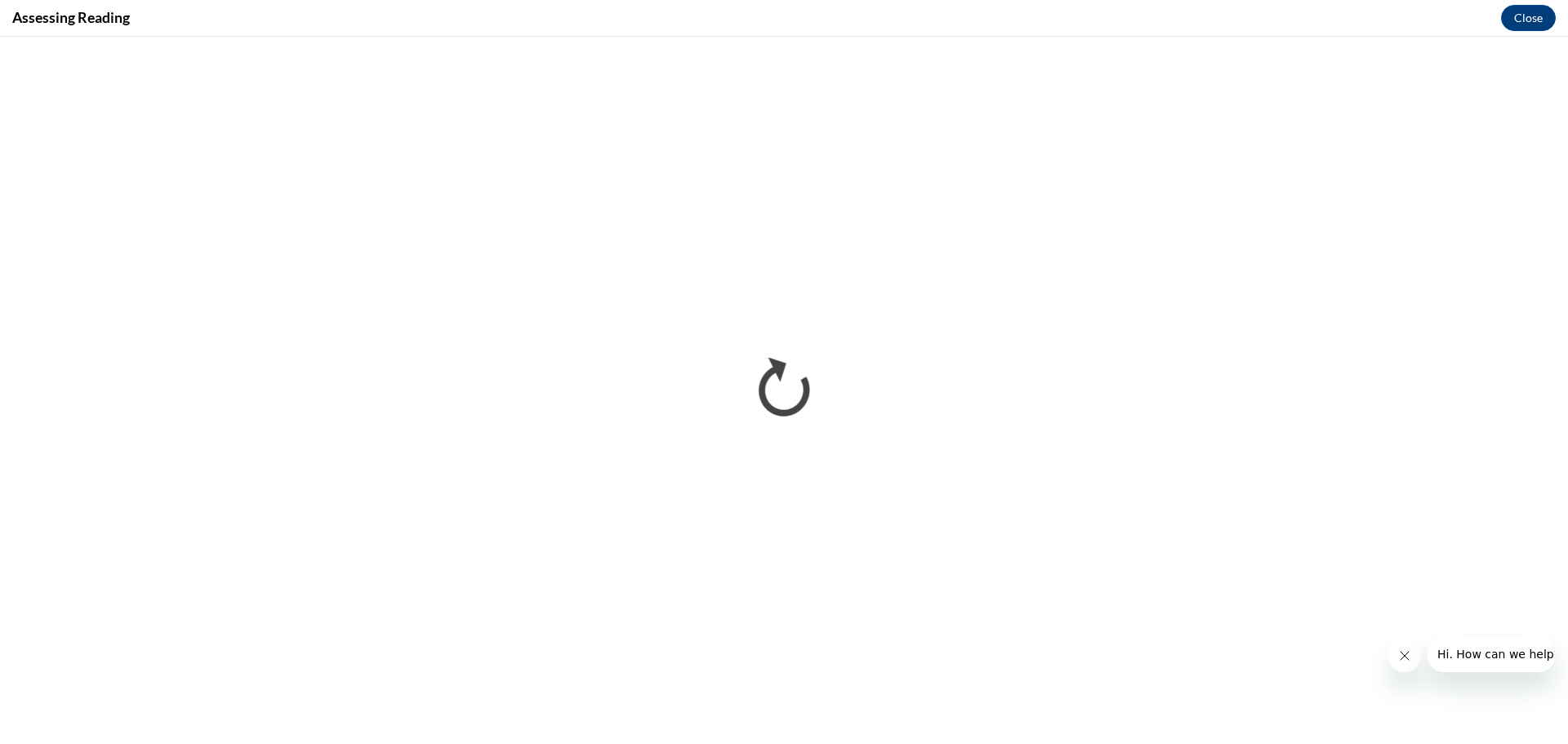
scroll to position [0, 0]
